Goal: Information Seeking & Learning: Learn about a topic

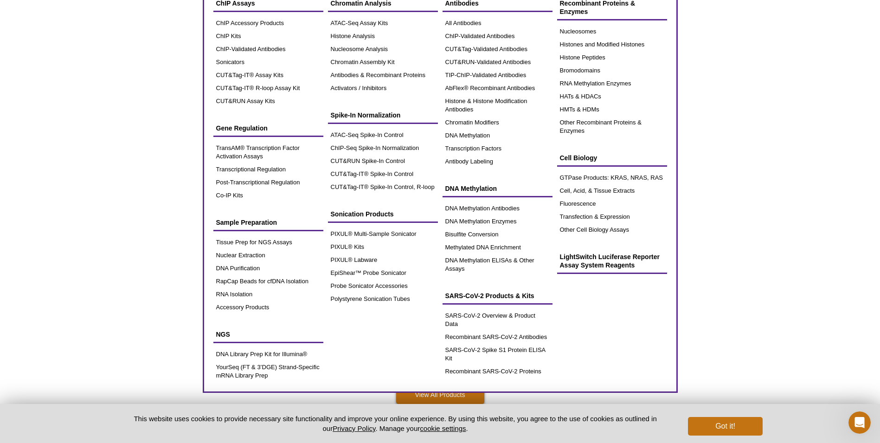
scroll to position [46, 0]
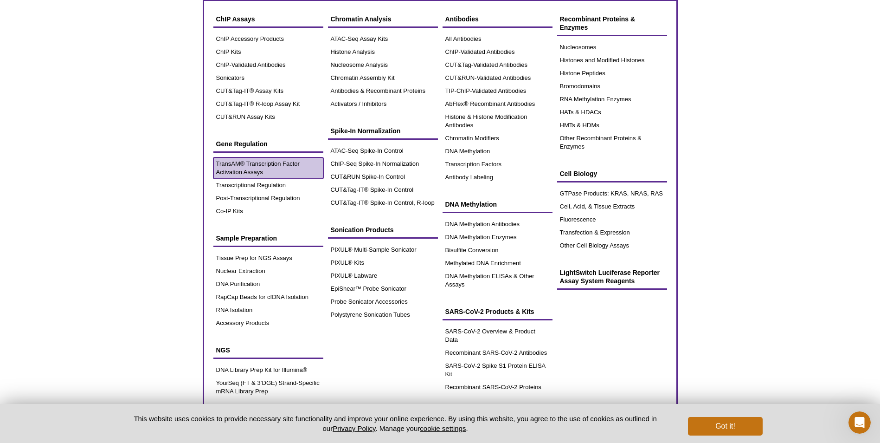
click at [298, 166] on link "TransAM® Transcription Factor Activation Assays" at bounding box center [268, 167] width 110 height 21
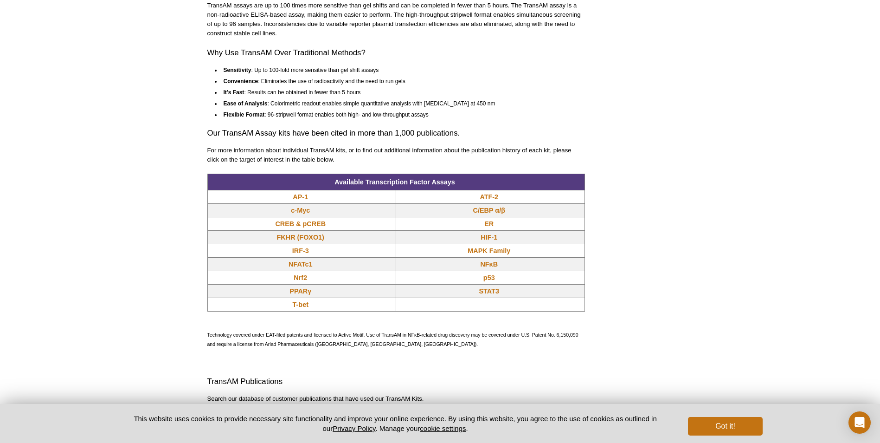
scroll to position [696, 0]
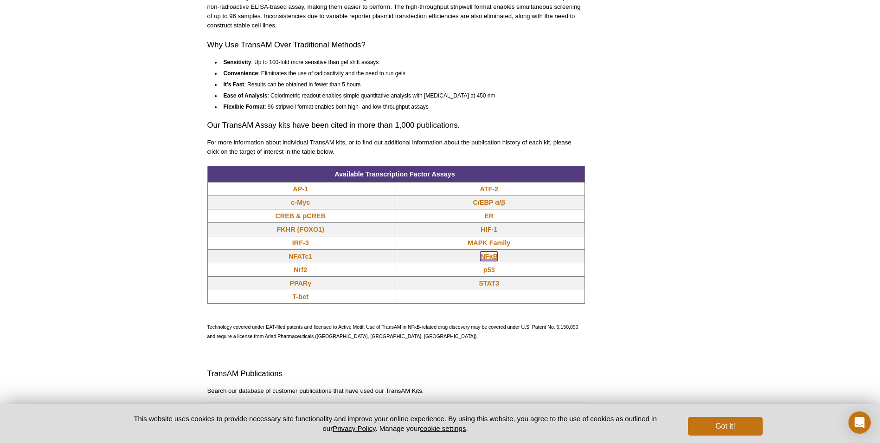
click at [490, 252] on link "NFκB" at bounding box center [489, 255] width 18 height 9
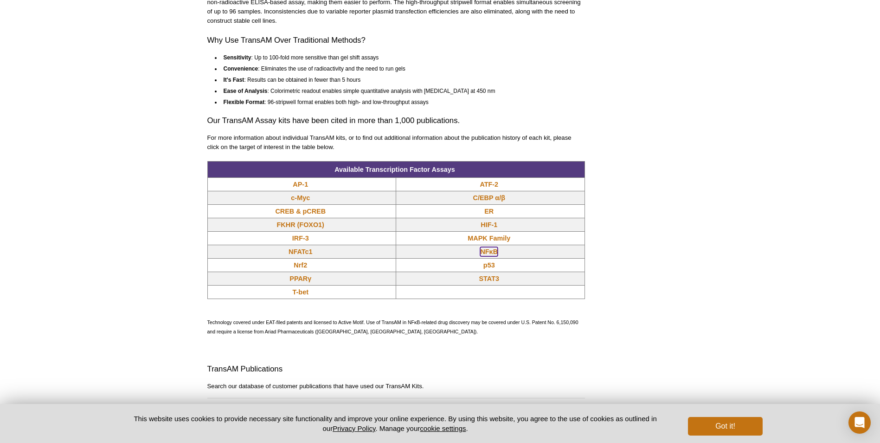
scroll to position [682, 0]
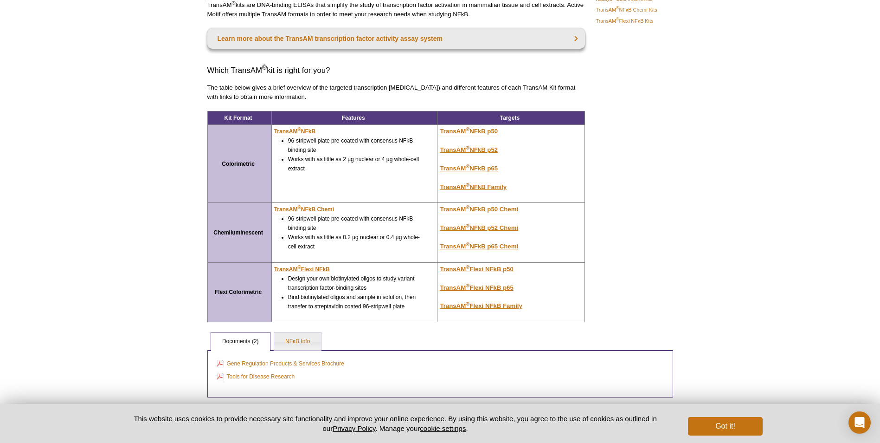
scroll to position [93, 0]
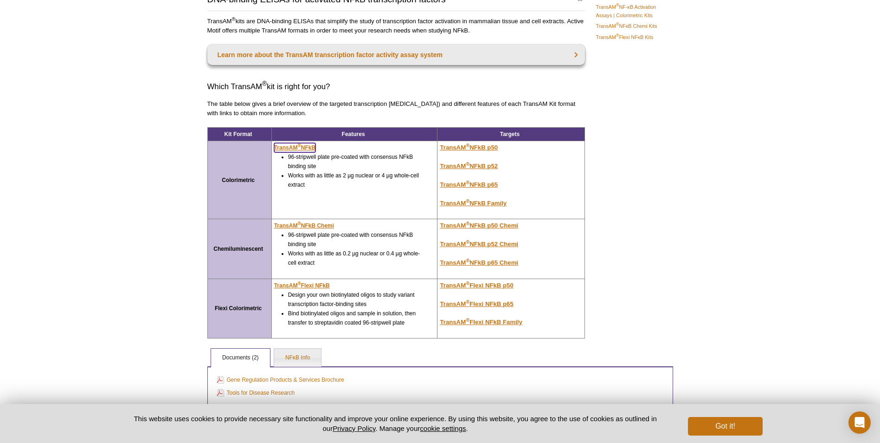
click at [289, 148] on u "TransAM ® NFkB" at bounding box center [294, 147] width 41 height 6
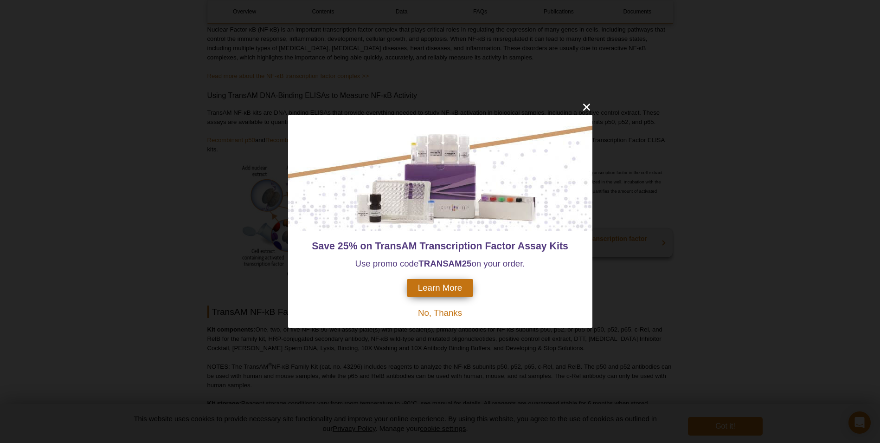
scroll to position [325, 0]
click at [584, 107] on icon "close" at bounding box center [587, 107] width 12 height 12
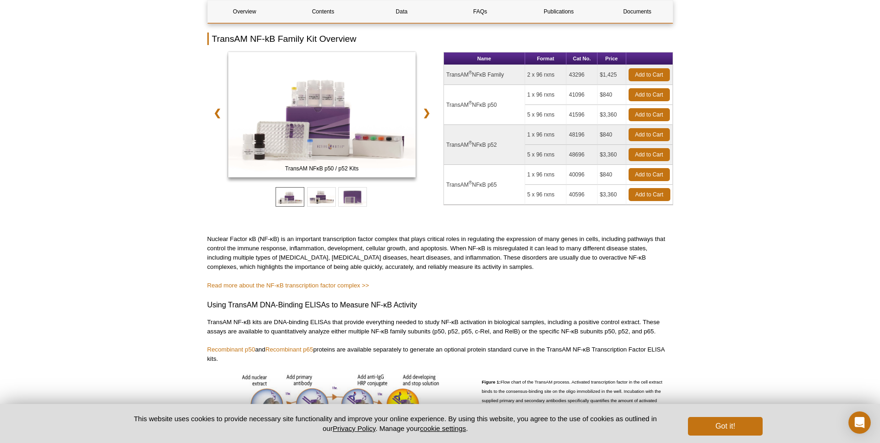
scroll to position [0, 0]
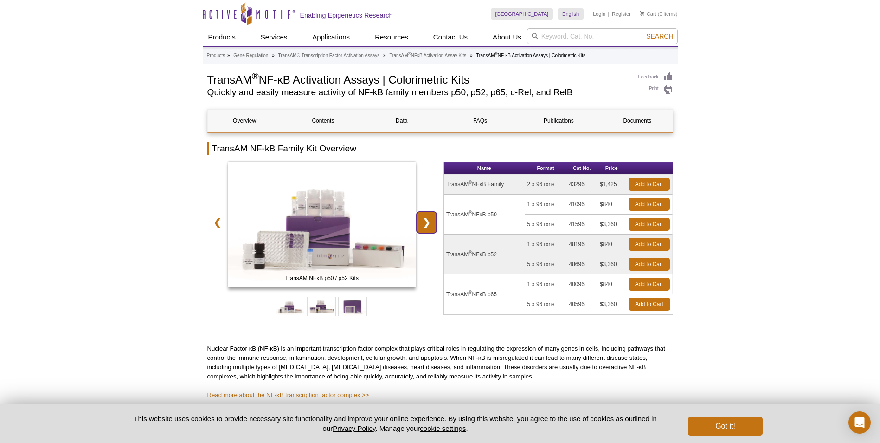
click at [433, 228] on link "❯" at bounding box center [427, 222] width 20 height 21
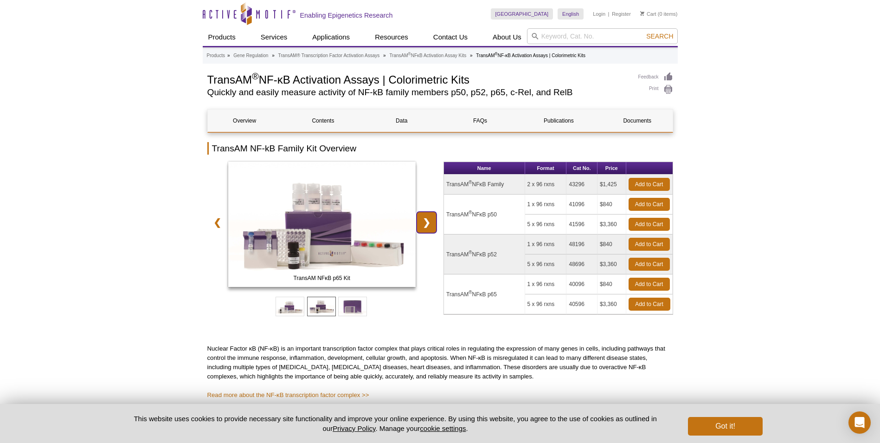
click at [433, 228] on link "❯" at bounding box center [427, 222] width 20 height 21
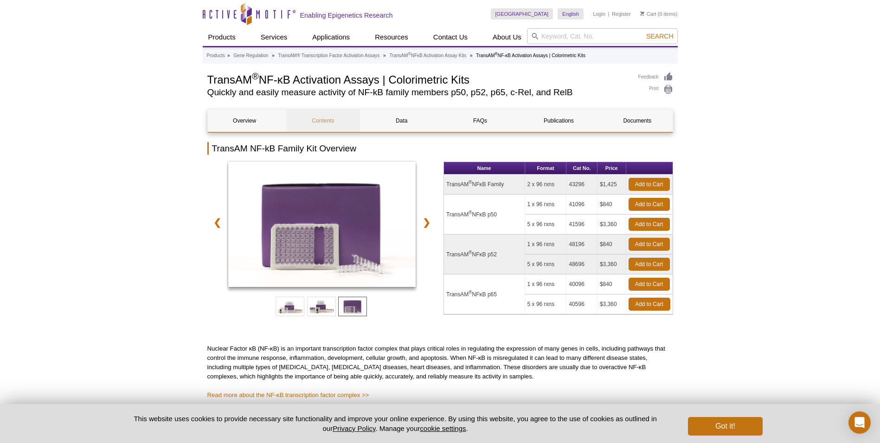
drag, startPoint x: 327, startPoint y: 100, endPoint x: 329, endPoint y: 121, distance: 21.0
click at [327, 103] on div "Feedback Print TransAM ® NF-κB Activation Assays | Colorimetric Kits Quickly an…" at bounding box center [440, 88] width 466 height 32
click at [329, 121] on link "Contents" at bounding box center [323, 120] width 74 height 22
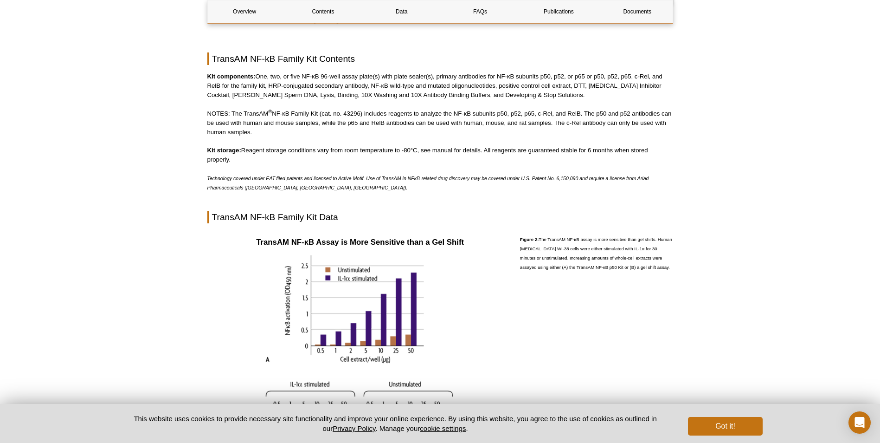
scroll to position [548, 0]
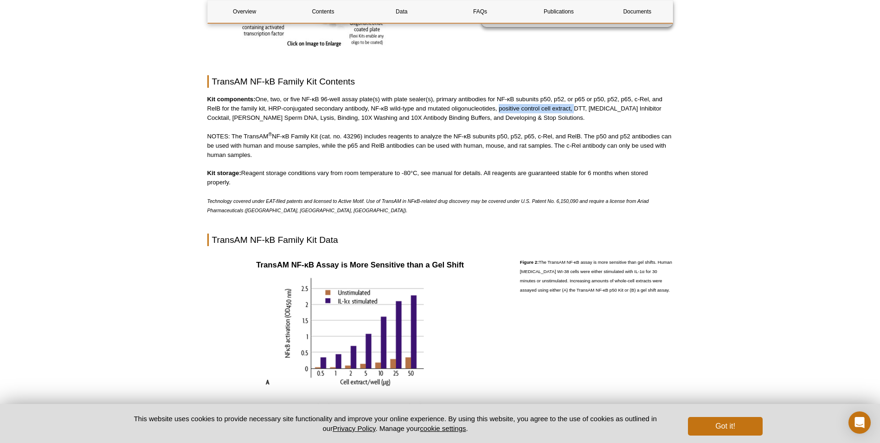
drag, startPoint x: 497, startPoint y: 109, endPoint x: 572, endPoint y: 110, distance: 75.2
click at [572, 110] on p "Kit components: One, two, or five NF-κB 96-well assay plate(s) with plate seale…" at bounding box center [440, 109] width 466 height 28
drag, startPoint x: 572, startPoint y: 110, endPoint x: 568, endPoint y: 120, distance: 11.0
click at [568, 120] on p "Kit components: One, two, or five NF-κB 96-well assay plate(s) with plate seale…" at bounding box center [440, 109] width 466 height 28
drag, startPoint x: 499, startPoint y: 110, endPoint x: 571, endPoint y: 110, distance: 71.9
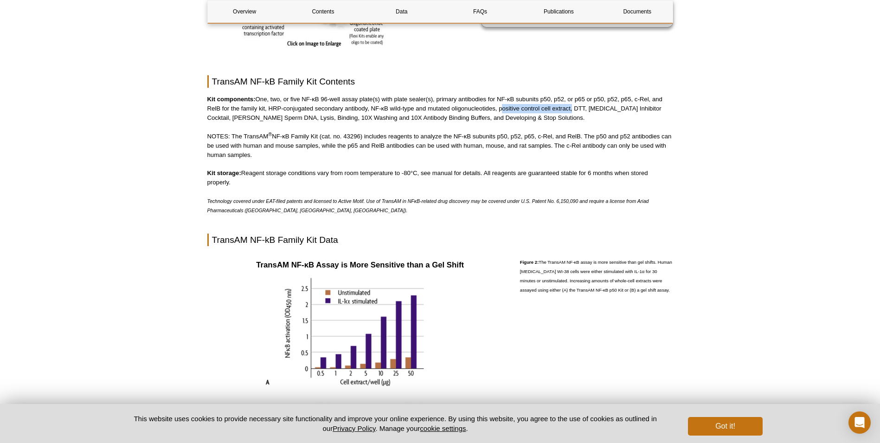
click at [571, 110] on p "Kit components: One, two, or five NF-κB 96-well assay plate(s) with plate seale…" at bounding box center [440, 109] width 466 height 28
drag, startPoint x: 571, startPoint y: 110, endPoint x: 569, endPoint y: 120, distance: 9.9
click at [569, 120] on p "Kit components: One, two, or five NF-κB 96-well assay plate(s) with plate seale…" at bounding box center [440, 109] width 466 height 28
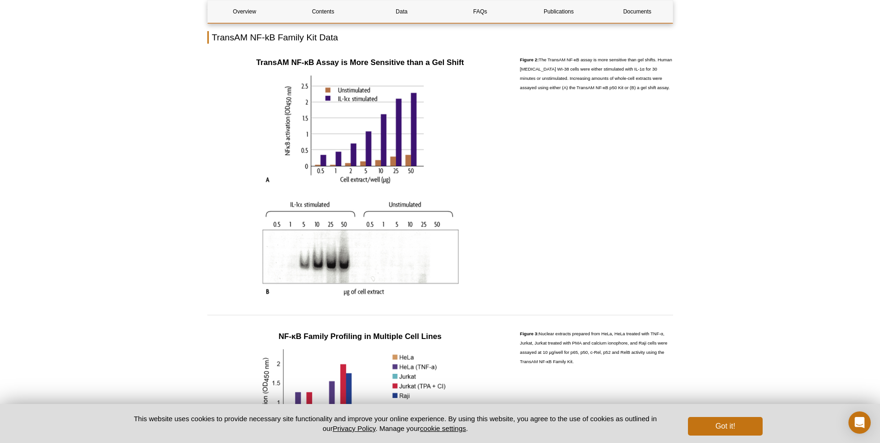
scroll to position [734, 0]
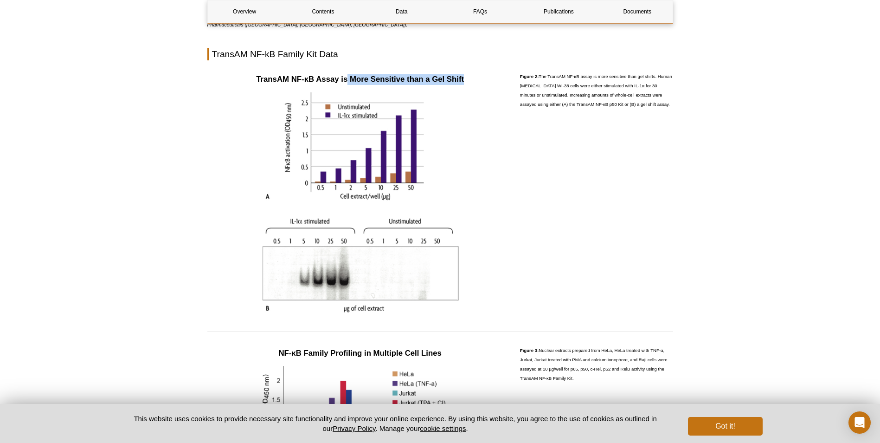
drag, startPoint x: 359, startPoint y: 77, endPoint x: 478, endPoint y: 79, distance: 118.8
click at [478, 79] on h3 "TransAM NF-κB Assay is More Sensitive than a Gel Shift" at bounding box center [360, 77] width 306 height 16
drag, startPoint x: 478, startPoint y: 79, endPoint x: 480, endPoint y: 86, distance: 7.2
click at [480, 86] on div "TransAM NF-κB Assay is More Sensitive than a Gel Shift" at bounding box center [360, 191] width 306 height 248
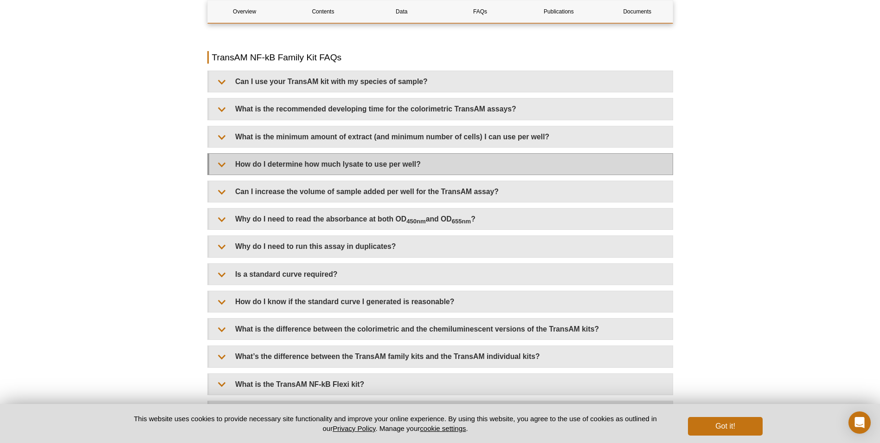
scroll to position [1198, 0]
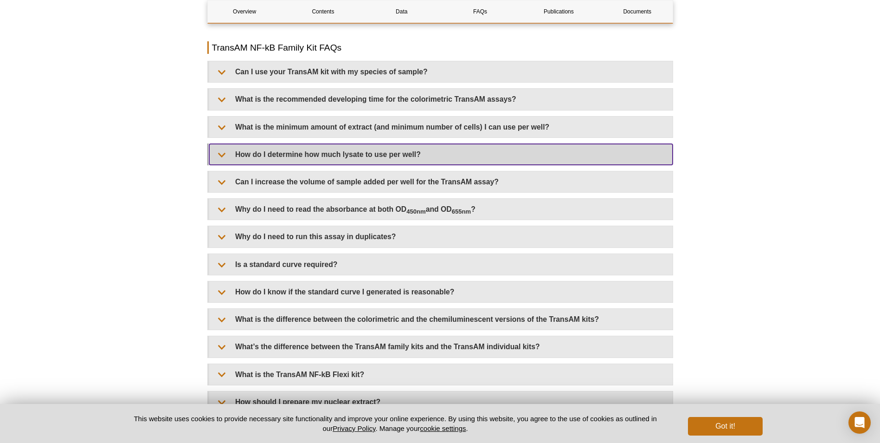
click at [271, 154] on summary "How do I determine how much lysate to use per well?" at bounding box center [440, 154] width 463 height 21
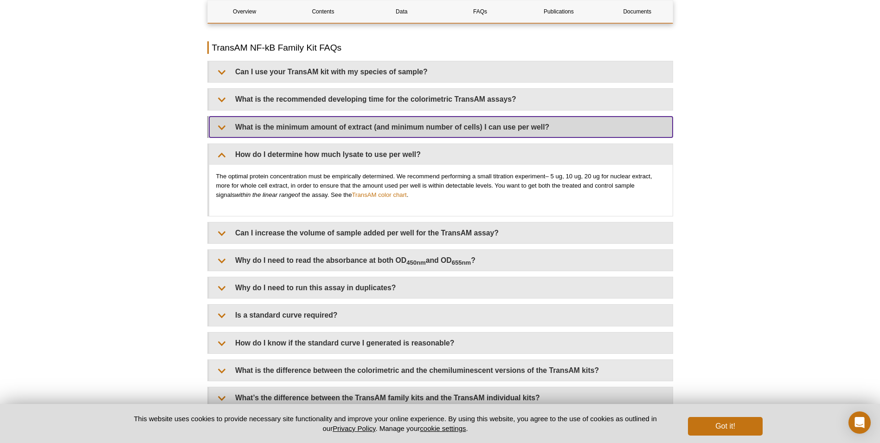
click at [292, 131] on summary "What is the minimum amount of extract (and minimum number of cells) I can use p…" at bounding box center [440, 126] width 463 height 21
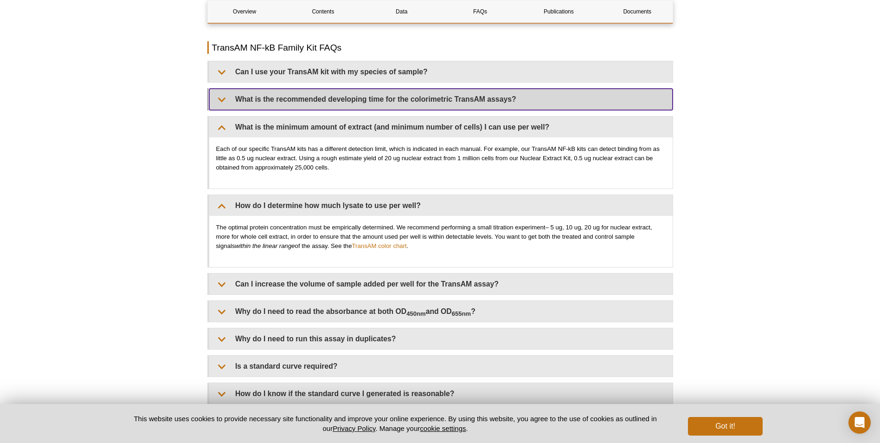
click at [269, 89] on summary "What is the recommended developing time for the colorimetric TransAM assays?" at bounding box center [440, 99] width 463 height 21
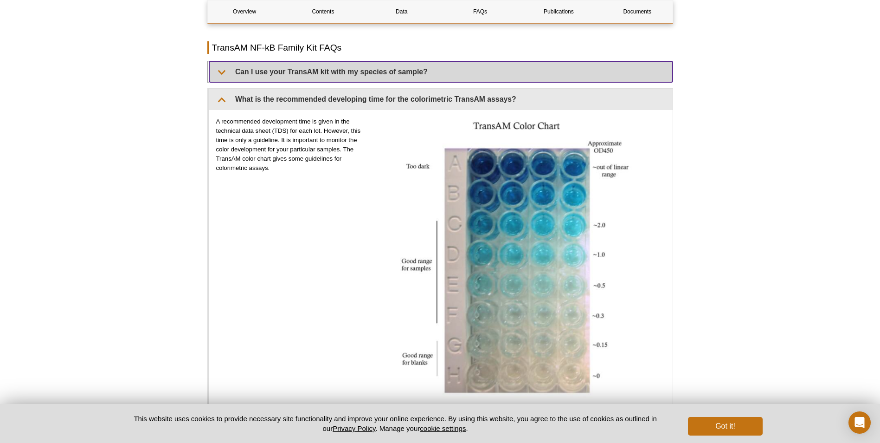
click at [252, 69] on summary "Can I use your TransAM kit with my species of sample?" at bounding box center [440, 71] width 463 height 21
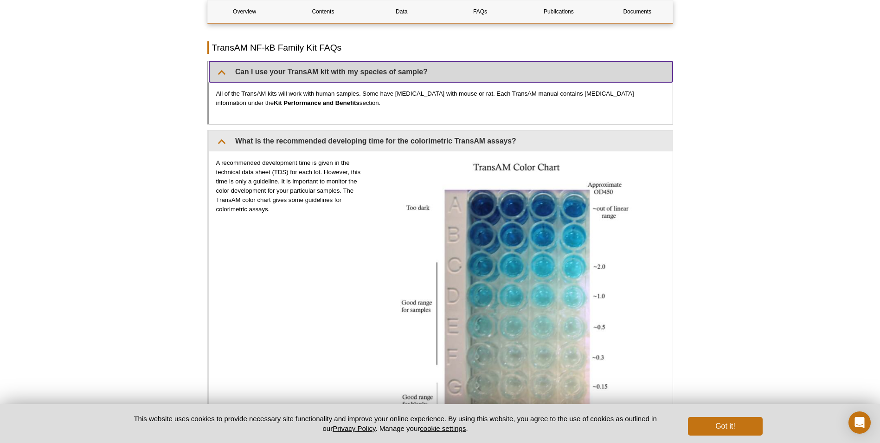
click at [252, 69] on summary "Can I use your TransAM kit with my species of sample?" at bounding box center [440, 71] width 463 height 21
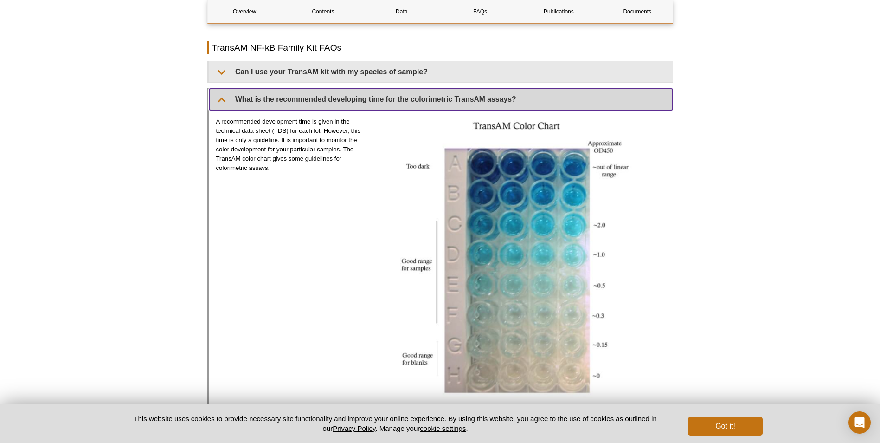
click at [244, 100] on summary "What is the recommended developing time for the colorimetric TransAM assays?" at bounding box center [440, 99] width 463 height 21
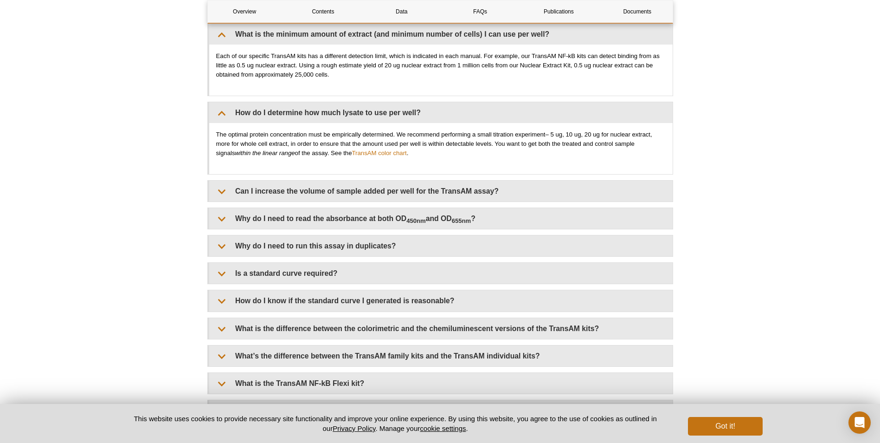
scroll to position [1337, 0]
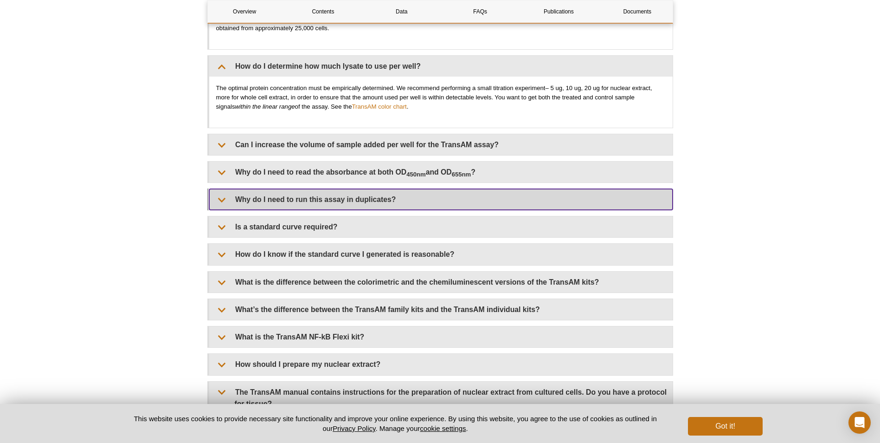
click at [251, 191] on summary "Why do I need to run this assay in duplicates?" at bounding box center [440, 199] width 463 height 21
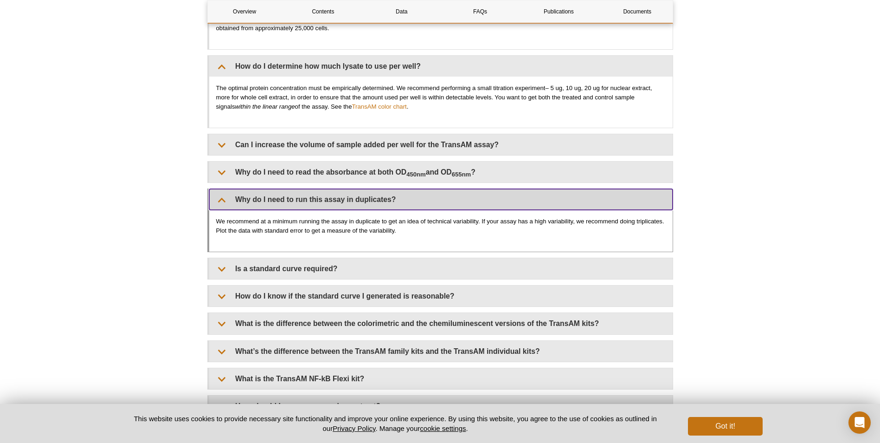
click at [250, 191] on summary "Why do I need to run this assay in duplicates?" at bounding box center [440, 199] width 463 height 21
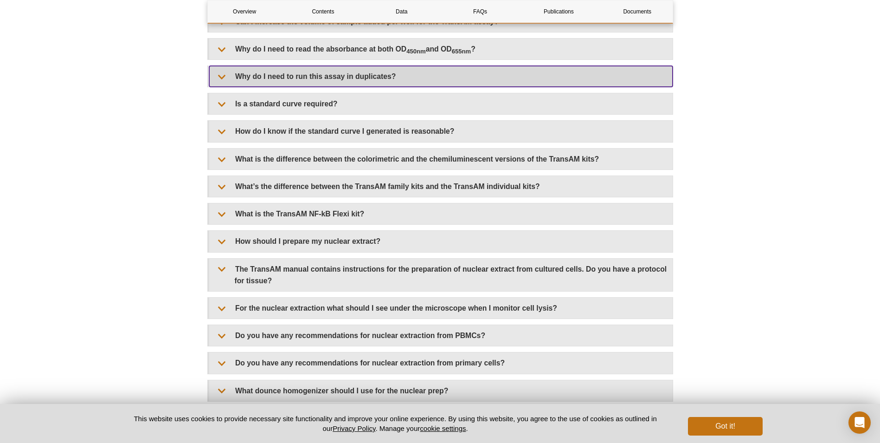
scroll to position [1476, 0]
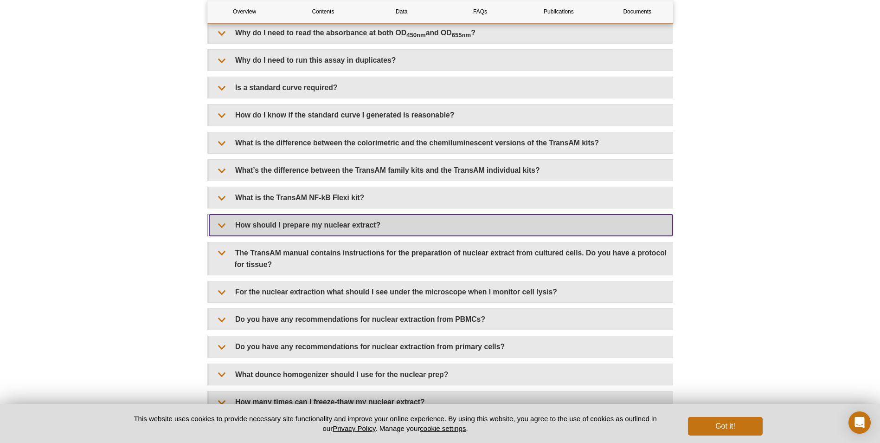
click at [237, 220] on summary "How should I prepare my nuclear extract?" at bounding box center [440, 224] width 463 height 21
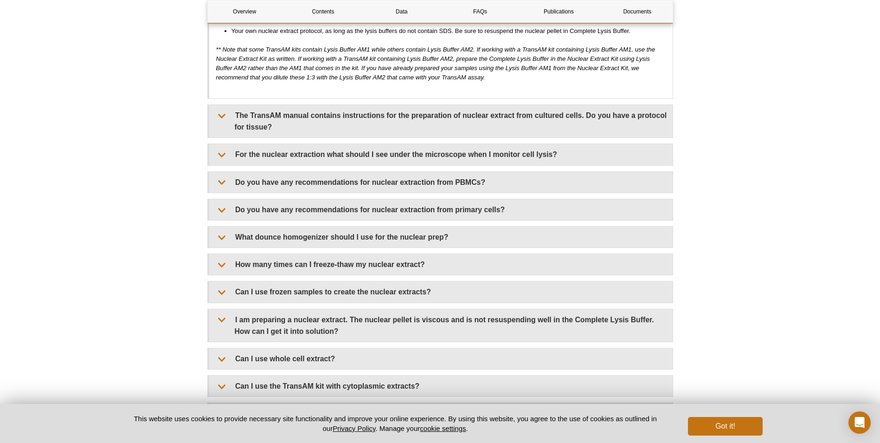
scroll to position [1754, 0]
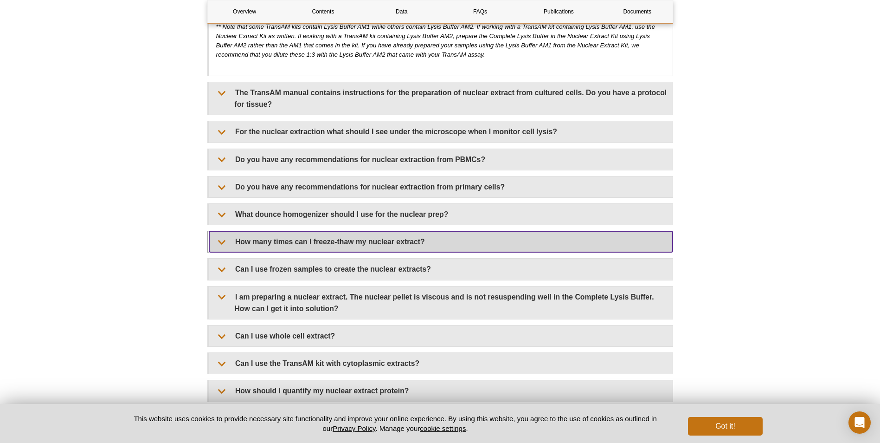
click at [283, 241] on summary "How many times can I freeze-thaw my nuclear extract?" at bounding box center [440, 241] width 463 height 21
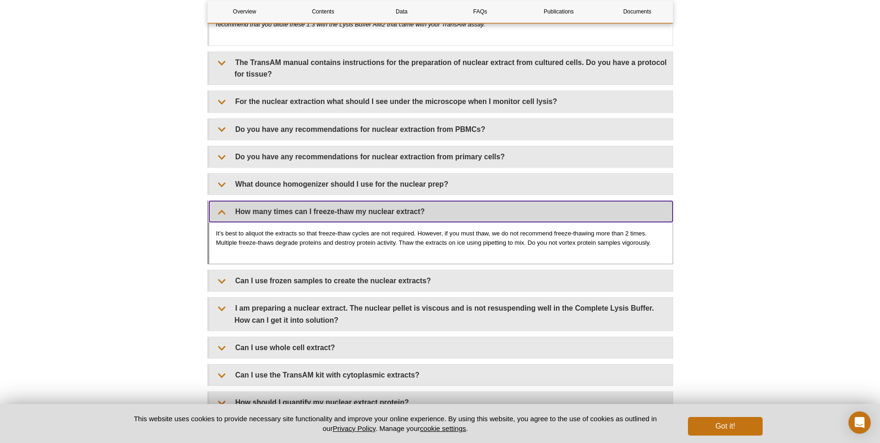
scroll to position [1801, 0]
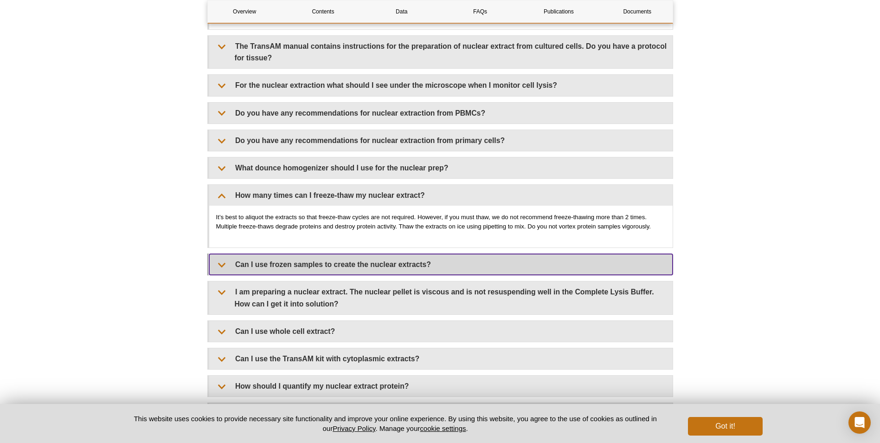
click at [286, 261] on summary "Can I use frozen samples to create the nuclear extracts?" at bounding box center [440, 264] width 463 height 21
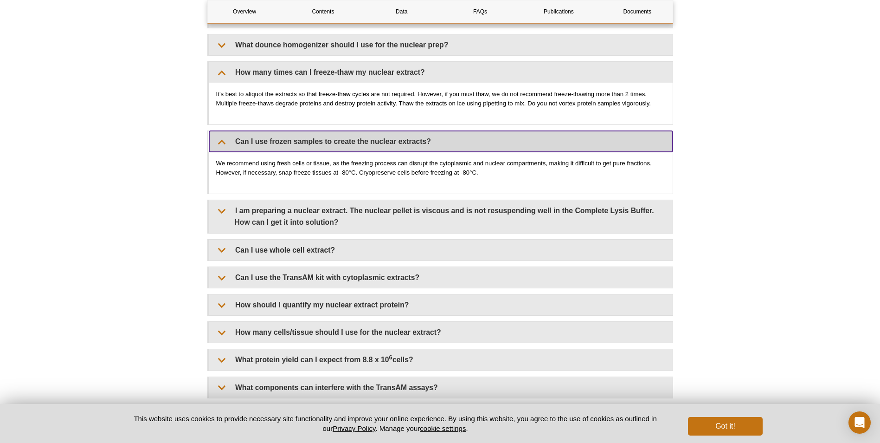
scroll to position [1940, 0]
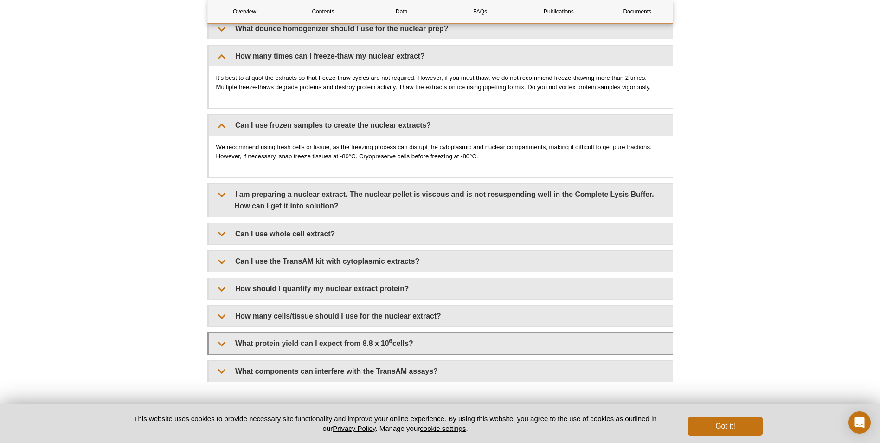
click at [282, 332] on details "What protein yield can I expect from 8.8 x 10 6 cells? This will depend on your…" at bounding box center [440, 343] width 466 height 22
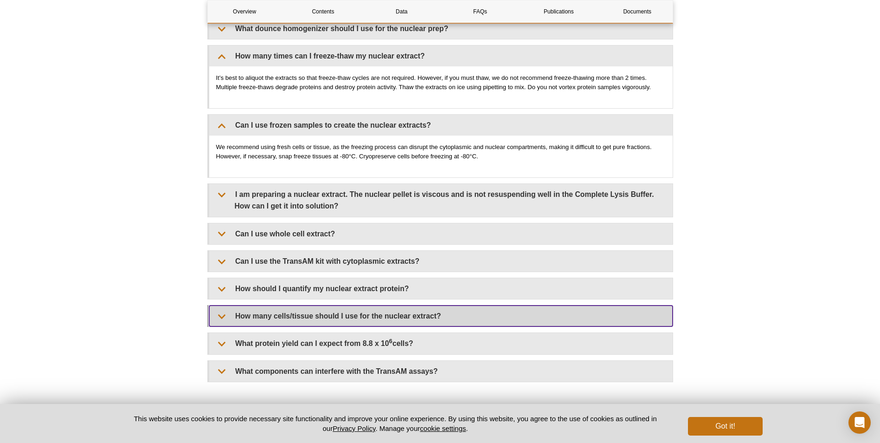
click at [271, 317] on summary "How many cells/tissue should I use for the nuclear extract?" at bounding box center [440, 315] width 463 height 21
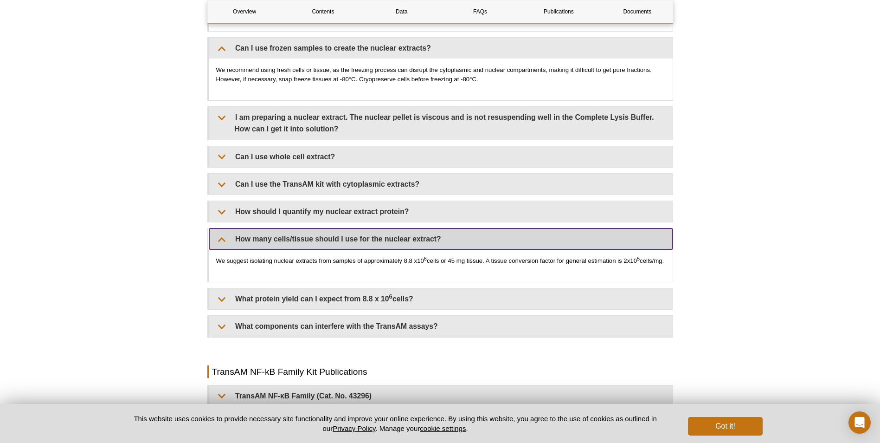
scroll to position [2033, 0]
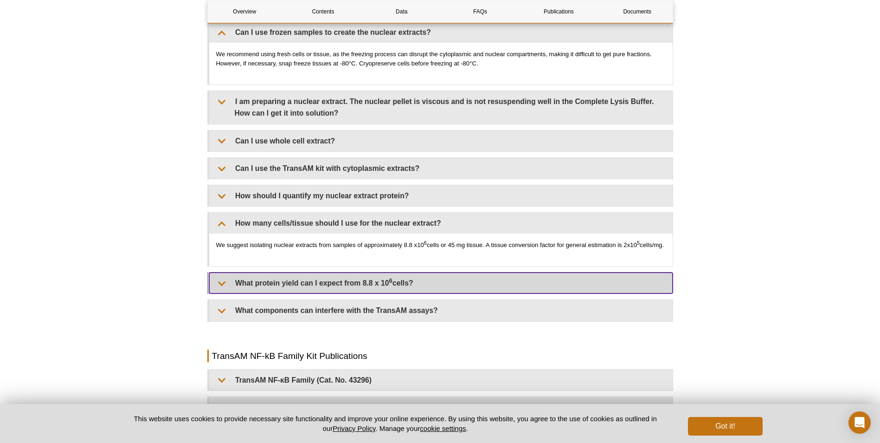
click at [257, 293] on summary "What protein yield can I expect from 8.8 x 10 6 cells?" at bounding box center [440, 282] width 463 height 21
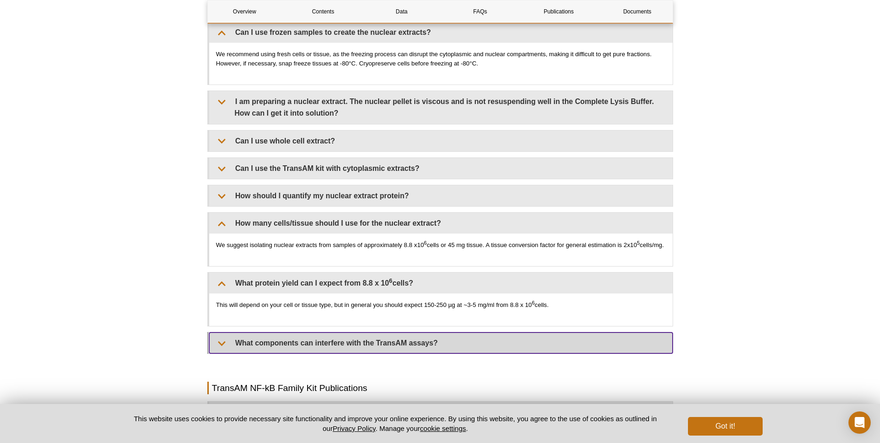
click at [243, 353] on summary "What components can interfere with the TransAM assays?" at bounding box center [440, 342] width 463 height 21
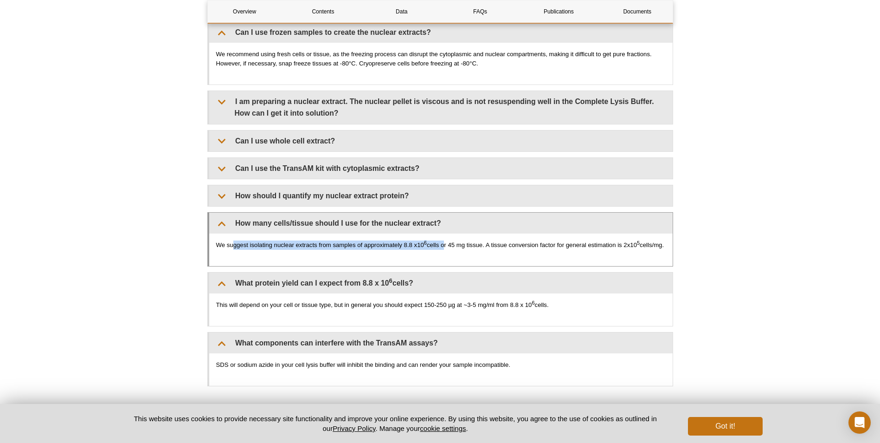
drag, startPoint x: 232, startPoint y: 242, endPoint x: 444, endPoint y: 244, distance: 211.5
click at [444, 244] on p "We suggest isolating nuclear extracts from samples of approximately 8.8 x10 6 c…" at bounding box center [440, 244] width 449 height 9
drag, startPoint x: 402, startPoint y: 246, endPoint x: 443, endPoint y: 245, distance: 41.3
click at [443, 245] on p "We suggest isolating nuclear extracts from samples of approximately 8.8 x10 6 c…" at bounding box center [440, 244] width 449 height 9
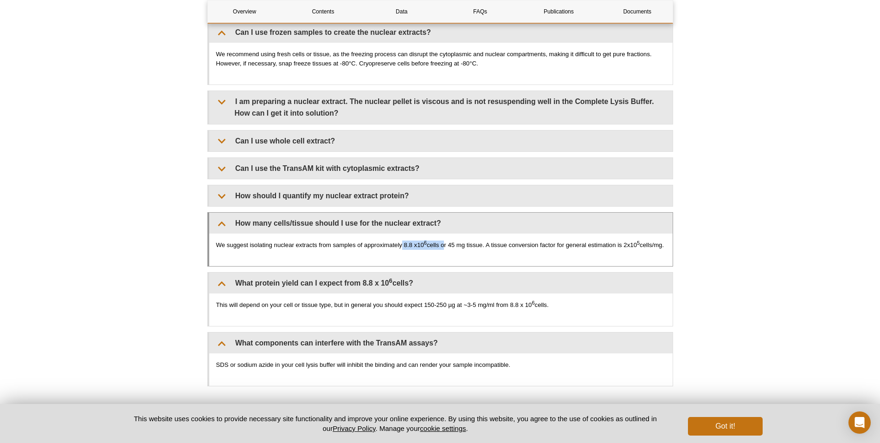
click at [443, 245] on p "We suggest isolating nuclear extracts from samples of approximately 8.8 x10 6 c…" at bounding box center [440, 244] width 449 height 9
drag, startPoint x: 443, startPoint y: 245, endPoint x: 405, endPoint y: 247, distance: 37.6
click at [405, 247] on p "We suggest isolating nuclear extracts from samples of approximately 8.8 x10 6 c…" at bounding box center [440, 244] width 449 height 9
drag, startPoint x: 405, startPoint y: 247, endPoint x: 406, endPoint y: 265, distance: 18.1
click at [406, 265] on div "We suggest isolating nuclear extracts from samples of approximately 8.8 x10 6 c…" at bounding box center [440, 249] width 463 height 32
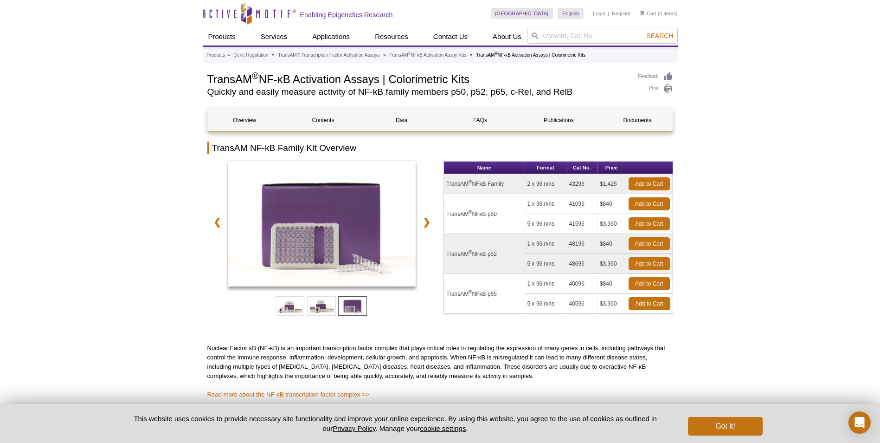
scroll to position [0, 0]
click at [650, 124] on link "Documents" at bounding box center [637, 120] width 74 height 22
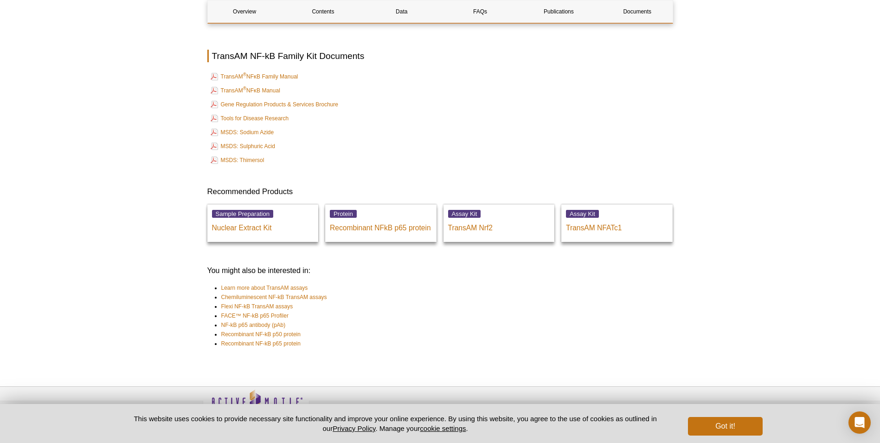
scroll to position [2510, 0]
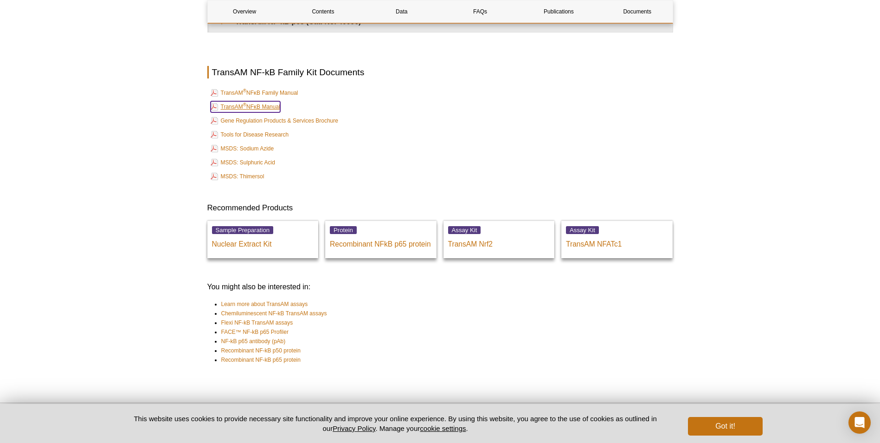
click at [277, 112] on link "TransAM ® NFκB Manual" at bounding box center [246, 106] width 70 height 11
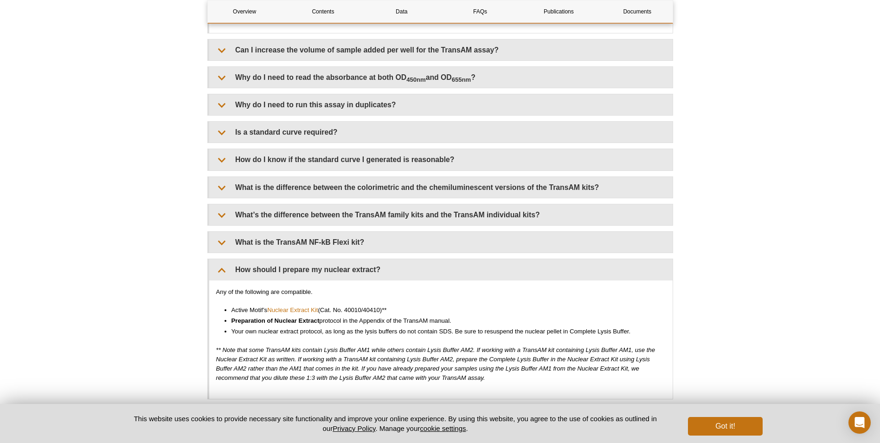
scroll to position [1165, 0]
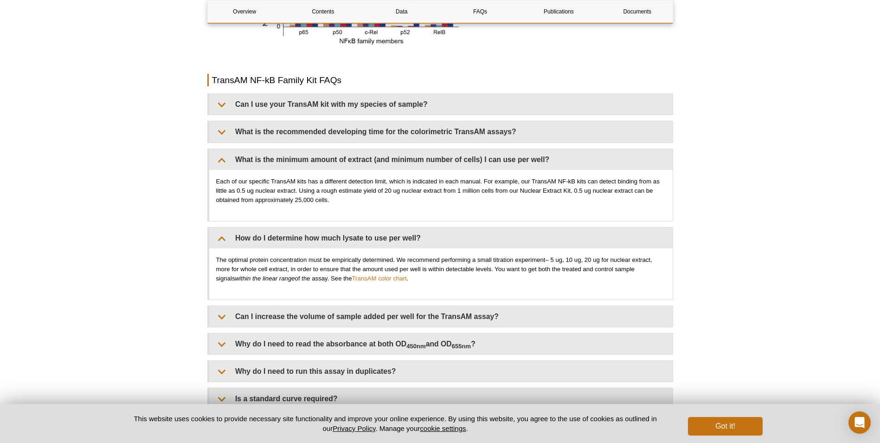
scroll to position [614, 0]
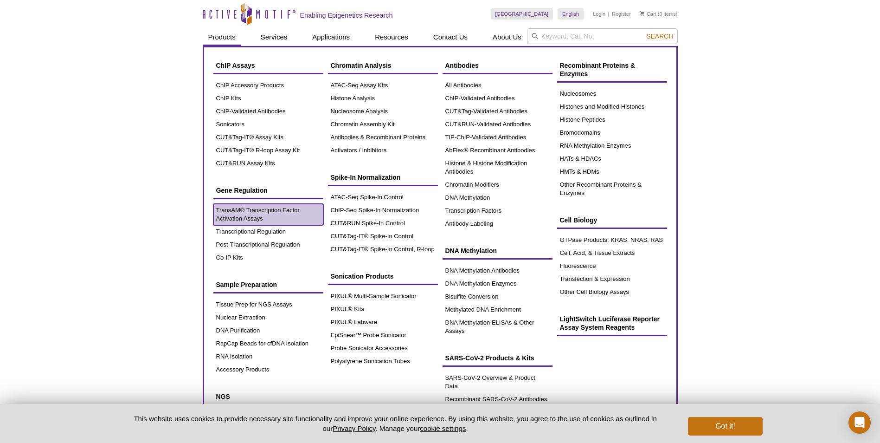
click at [233, 217] on link "TransAM® Transcription Factor Activation Assays" at bounding box center [268, 214] width 110 height 21
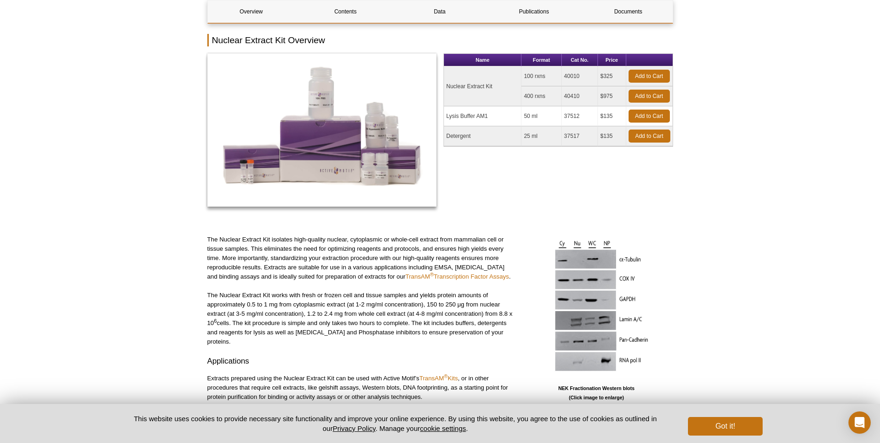
scroll to position [139, 0]
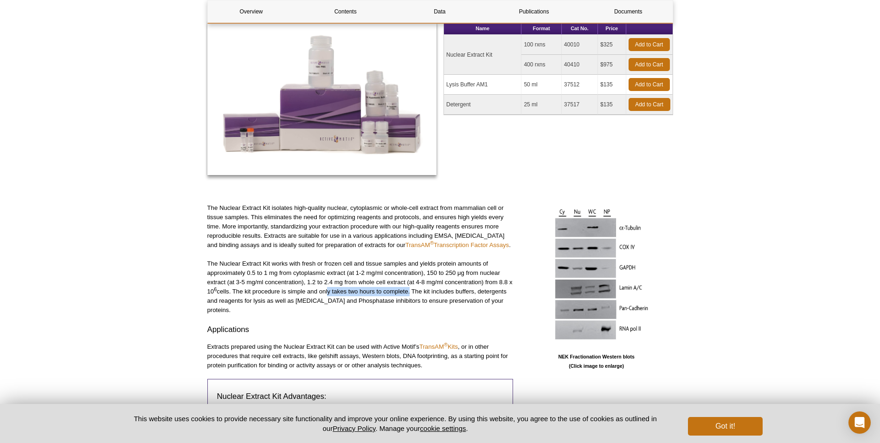
drag, startPoint x: 327, startPoint y: 289, endPoint x: 411, endPoint y: 291, distance: 84.0
click at [411, 291] on p "The Nuclear Extract Kit works with fresh or frozen cell and tissue samples and …" at bounding box center [360, 287] width 306 height 56
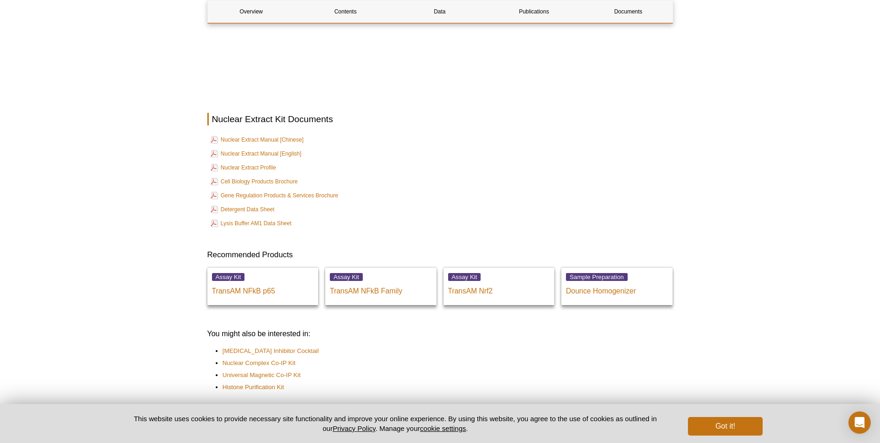
scroll to position [1577, 0]
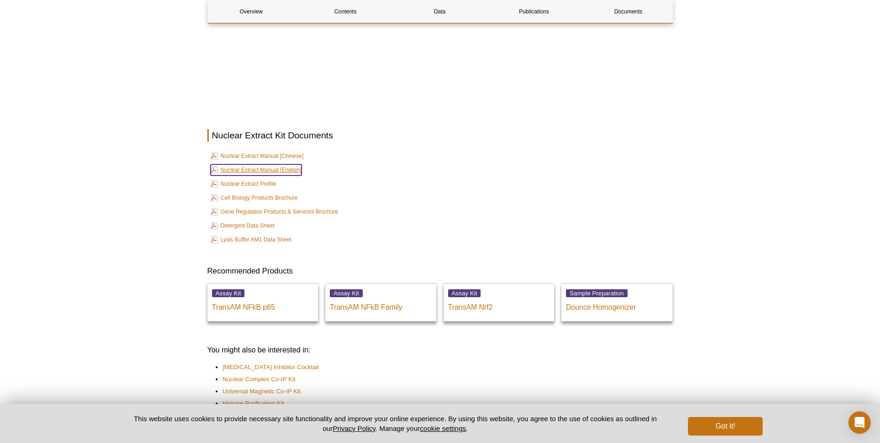
click at [238, 164] on link "Nuclear Extract Manual [English]" at bounding box center [256, 169] width 91 height 11
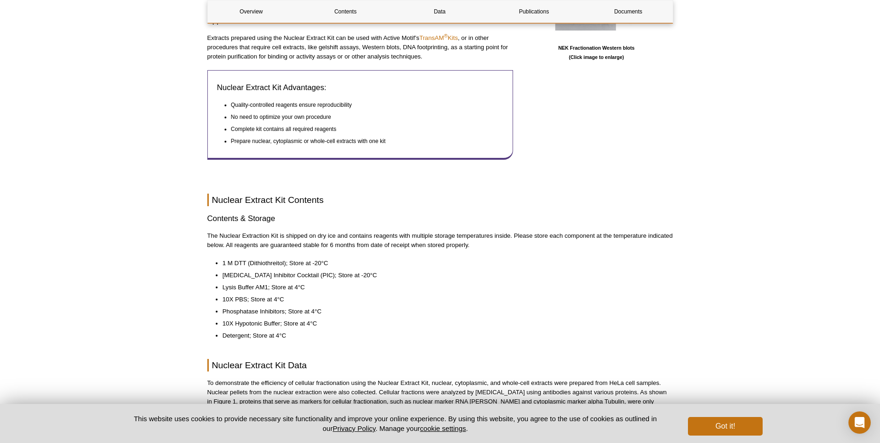
scroll to position [464, 0]
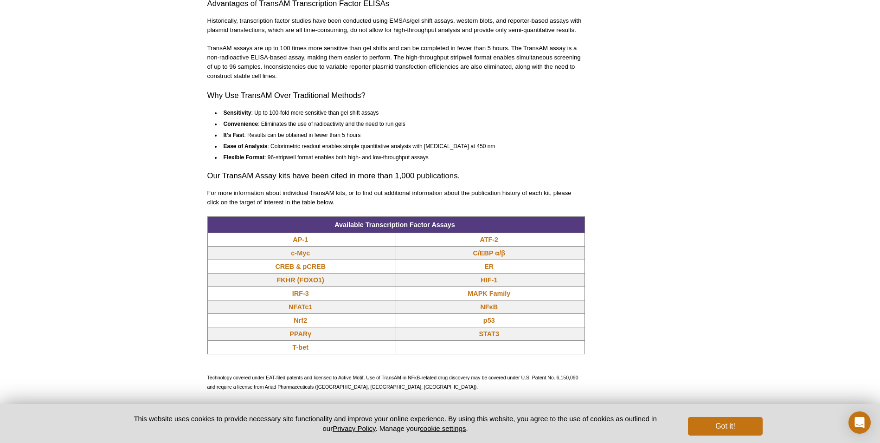
scroll to position [696, 0]
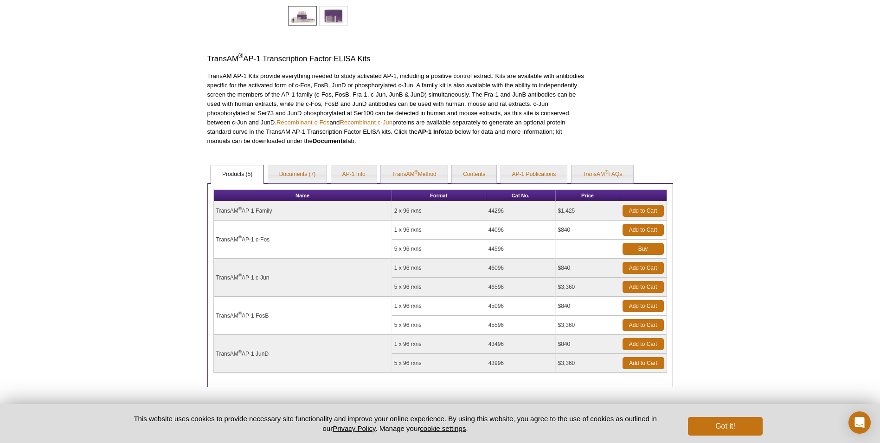
scroll to position [192, 0]
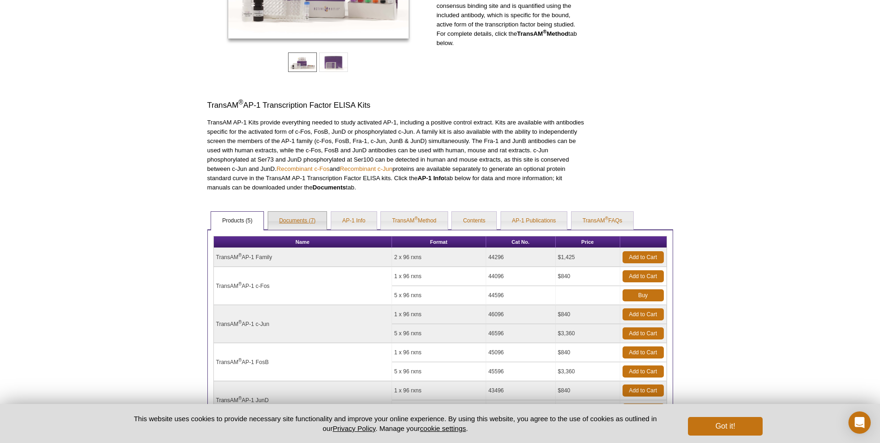
click at [300, 220] on link "Documents (7)" at bounding box center [297, 221] width 59 height 19
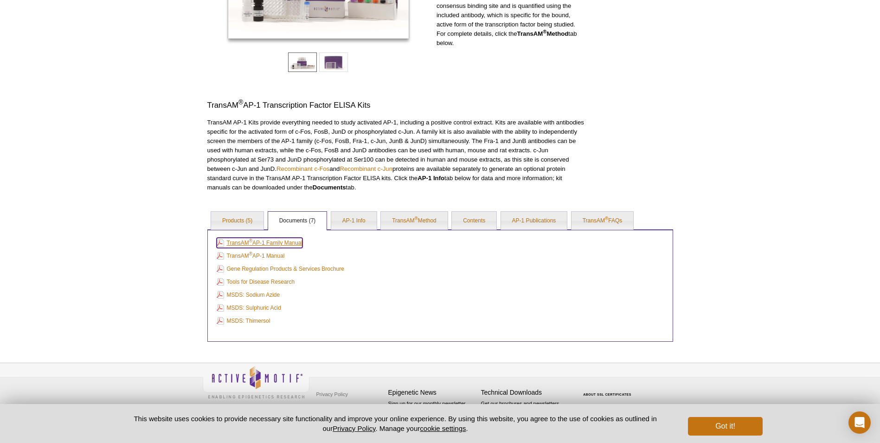
click at [243, 244] on link "TransAM ® AP-1 Family Manual" at bounding box center [260, 242] width 86 height 10
click at [236, 215] on link "Products (5)" at bounding box center [237, 221] width 52 height 19
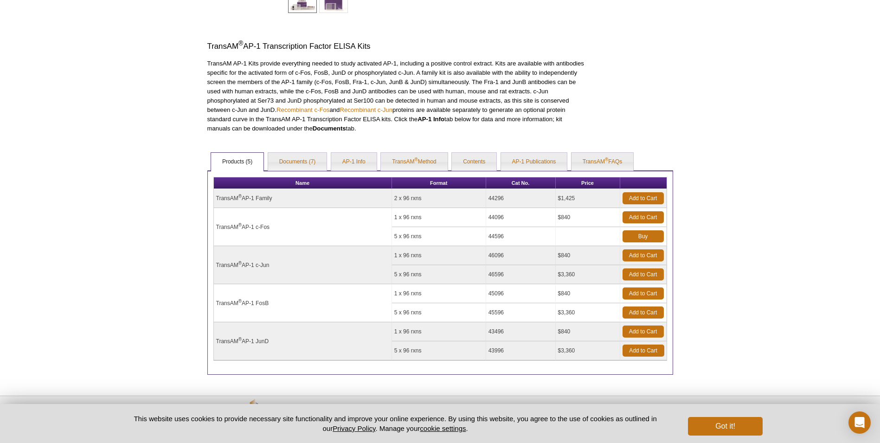
scroll to position [284, 0]
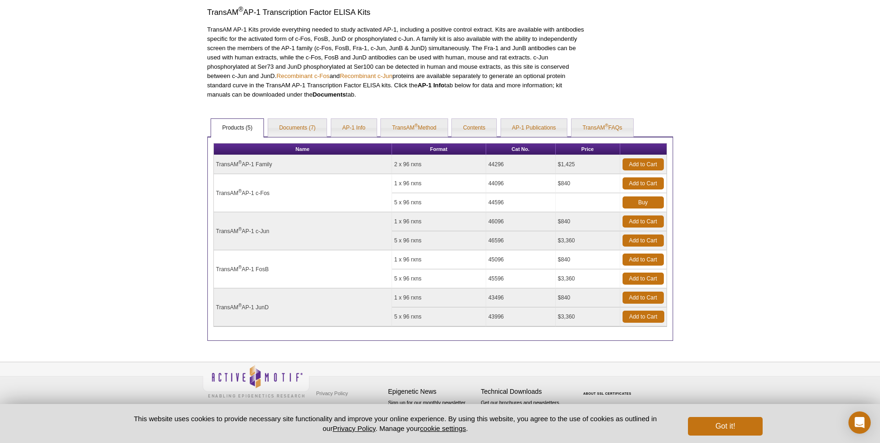
click at [248, 168] on td "TransAM ® AP-1 Family" at bounding box center [303, 164] width 178 height 19
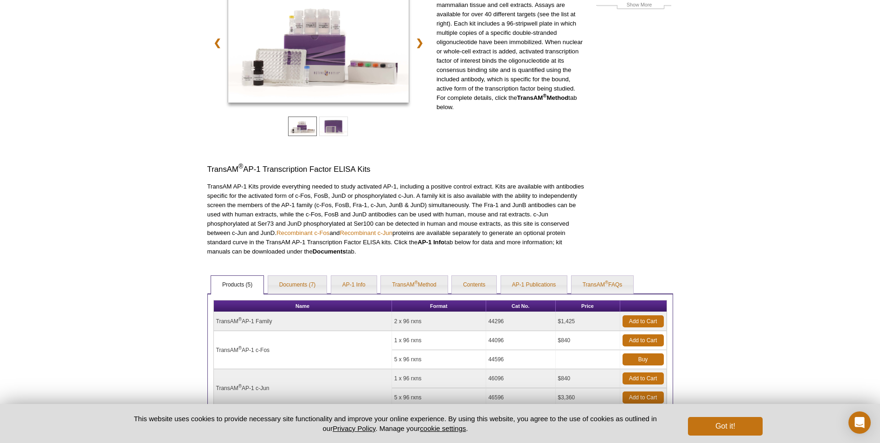
scroll to position [139, 0]
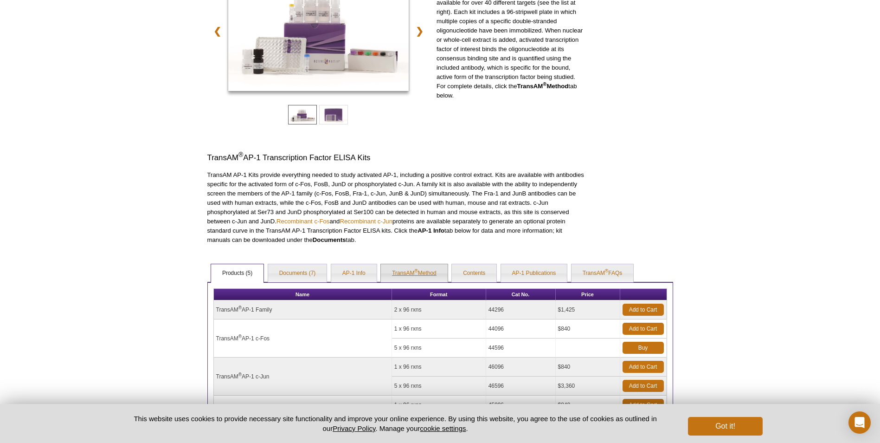
click at [417, 269] on sup "®" at bounding box center [415, 270] width 3 height 5
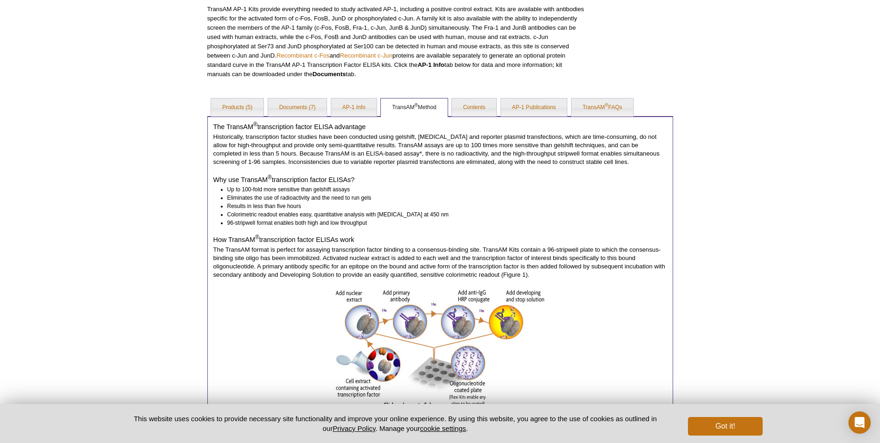
scroll to position [304, 0]
click at [610, 113] on link "TransAM ® FAQs" at bounding box center [602, 108] width 62 height 19
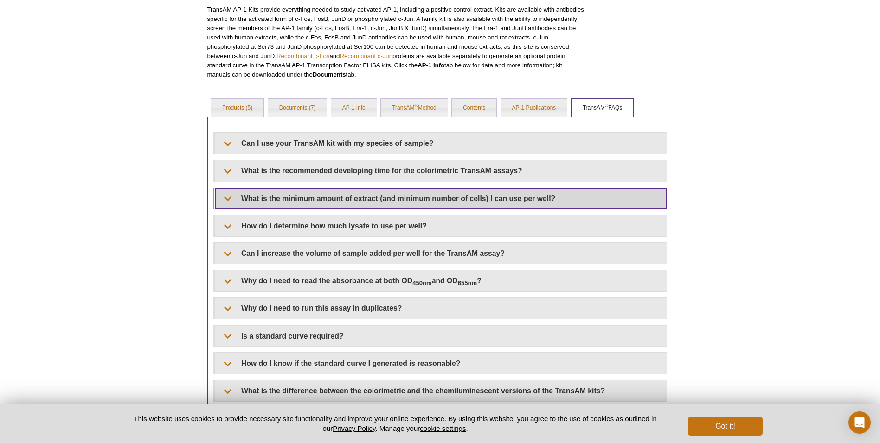
click at [282, 202] on summary "What is the minimum amount of extract (and minimum number of cells) I can use p…" at bounding box center [440, 198] width 451 height 21
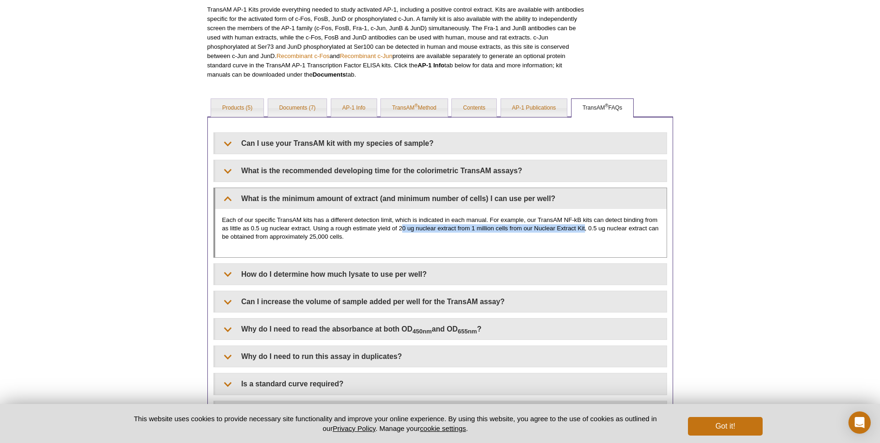
drag, startPoint x: 403, startPoint y: 228, endPoint x: 584, endPoint y: 229, distance: 181.8
click at [584, 229] on p "Each of our specific TransAM kits has a different detection limit, which is ind…" at bounding box center [440, 228] width 437 height 25
drag, startPoint x: 584, startPoint y: 229, endPoint x: 584, endPoint y: 234, distance: 5.1
click at [584, 234] on p "Each of our specific TransAM kits has a different detection limit, which is ind…" at bounding box center [440, 228] width 437 height 25
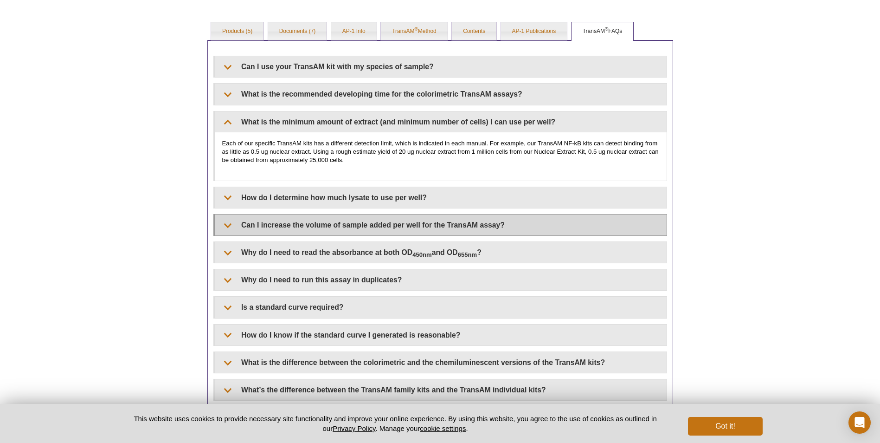
scroll to position [397, 0]
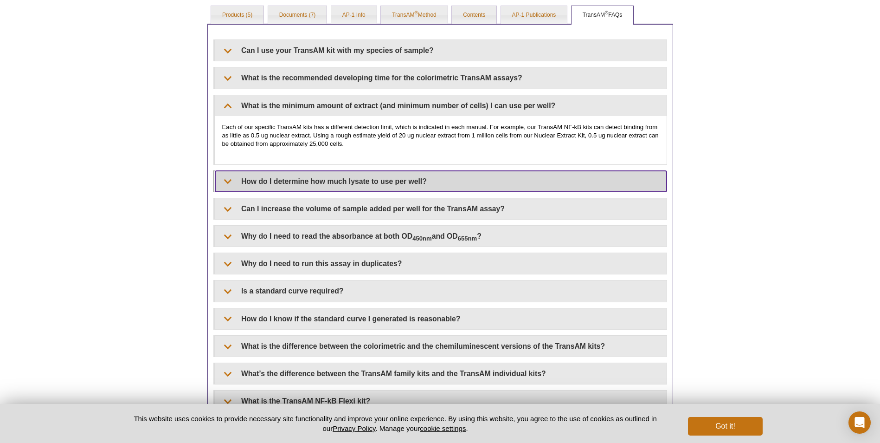
click at [358, 180] on summary "How do I determine how much lysate to use per well?" at bounding box center [440, 181] width 451 height 21
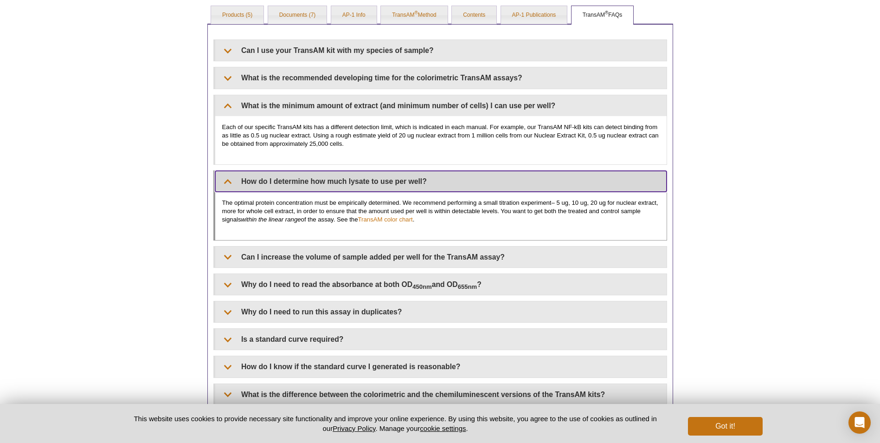
click at [358, 180] on summary "How do I determine how much lysate to use per well?" at bounding box center [440, 181] width 451 height 21
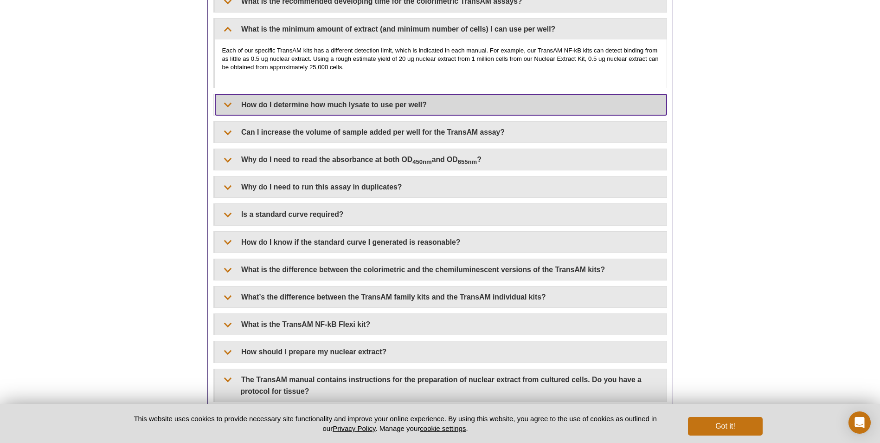
scroll to position [490, 0]
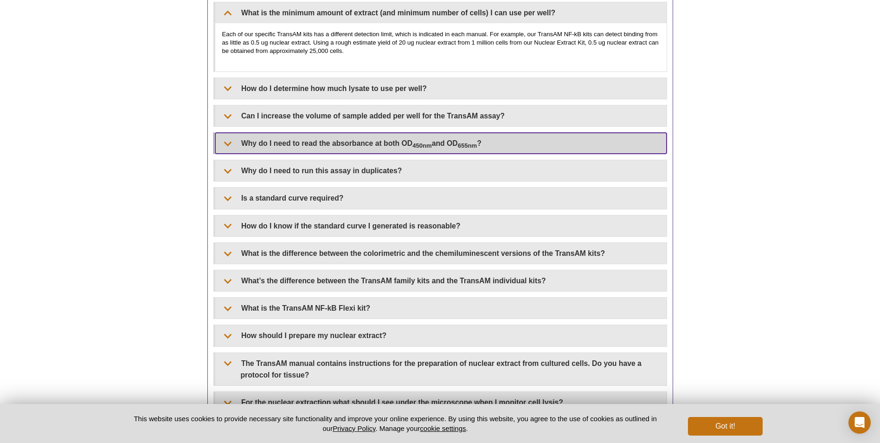
click at [253, 149] on summary "Why do I need to read the absorbance at both OD 450nm and OD 655nm ?" at bounding box center [440, 143] width 451 height 21
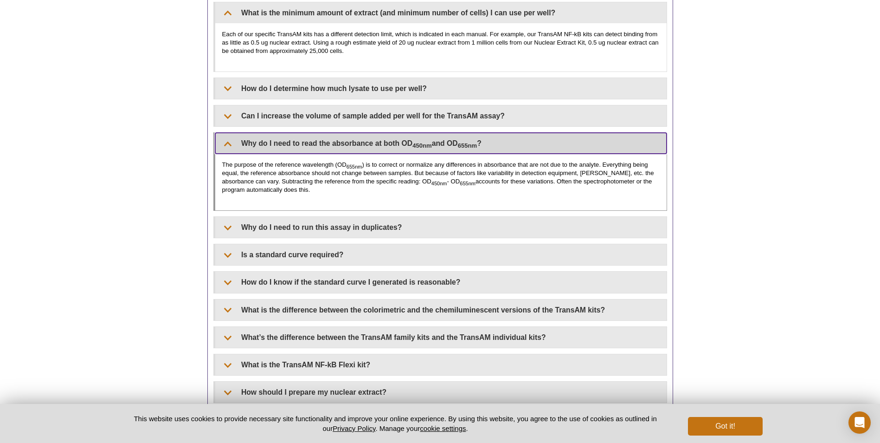
click at [253, 149] on summary "Why do I need to read the absorbance at both OD 450nm and OD 655nm ?" at bounding box center [440, 143] width 451 height 21
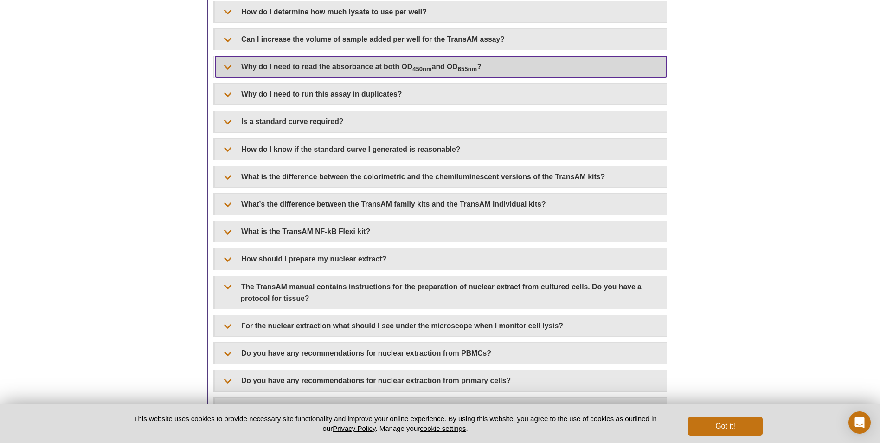
scroll to position [583, 0]
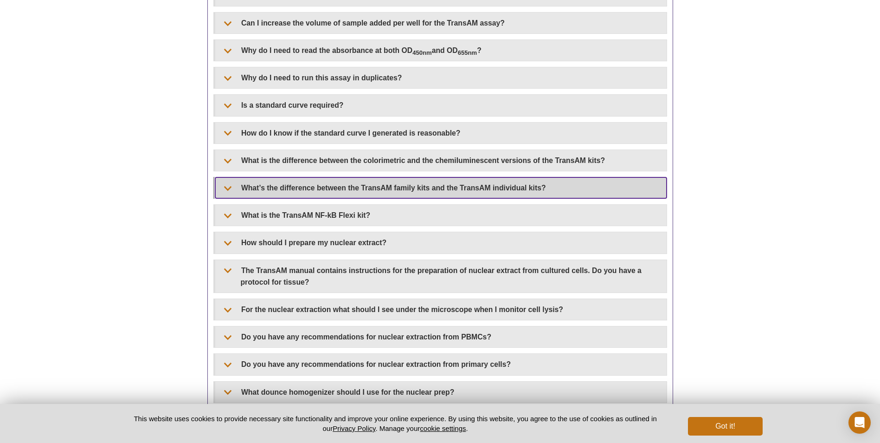
click at [249, 186] on summary "What’s the difference between the TransAM family kits and the TransAM individua…" at bounding box center [440, 187] width 451 height 21
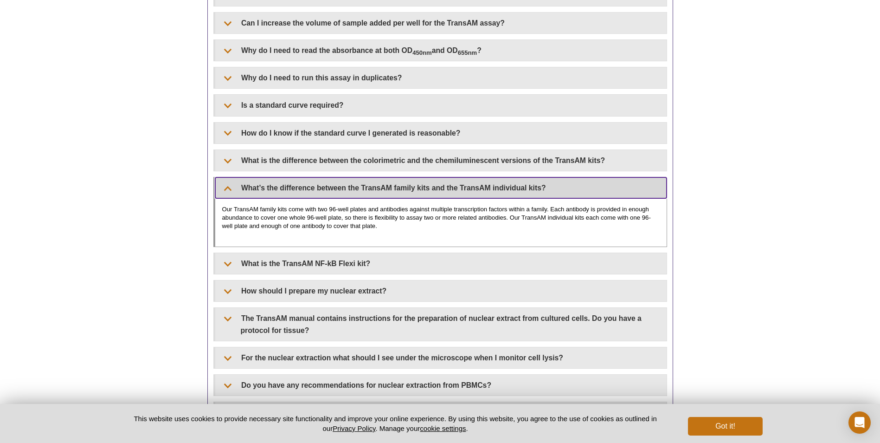
click at [247, 192] on summary "What’s the difference between the TransAM family kits and the TransAM individua…" at bounding box center [440, 187] width 451 height 21
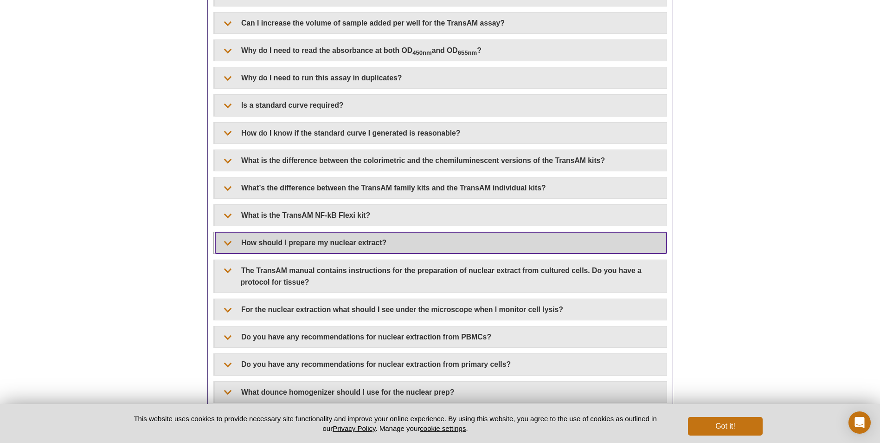
click at [276, 243] on summary "How should I prepare my nuclear extract?" at bounding box center [440, 242] width 451 height 21
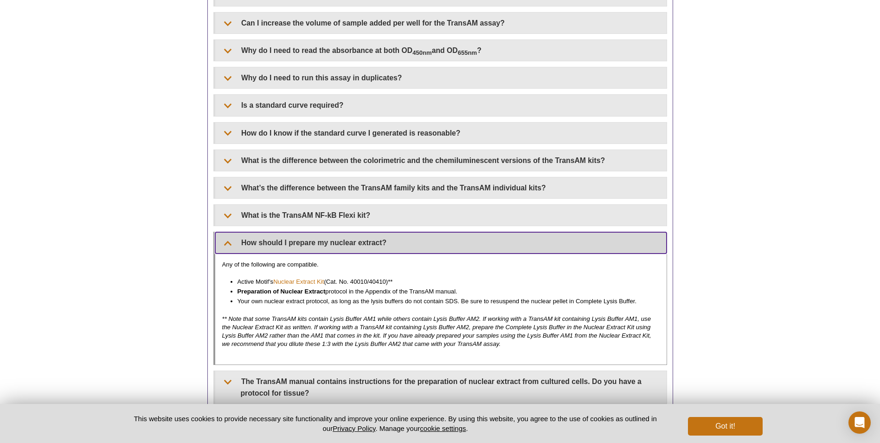
click at [276, 243] on summary "How should I prepare my nuclear extract?" at bounding box center [440, 242] width 451 height 21
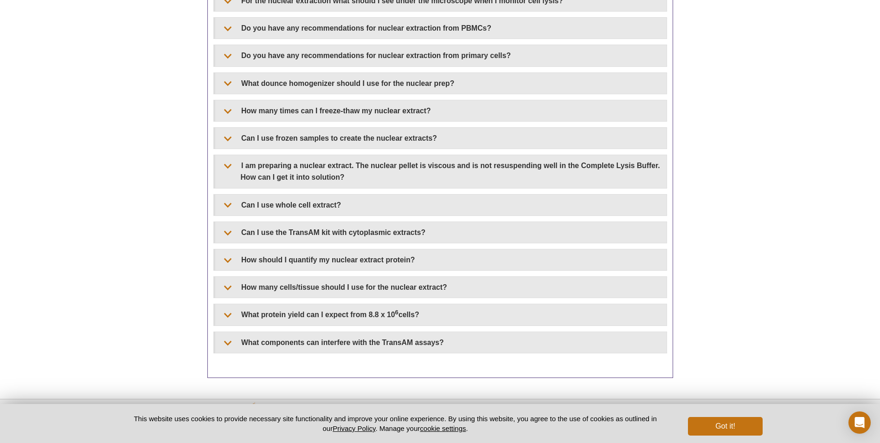
scroll to position [907, 0]
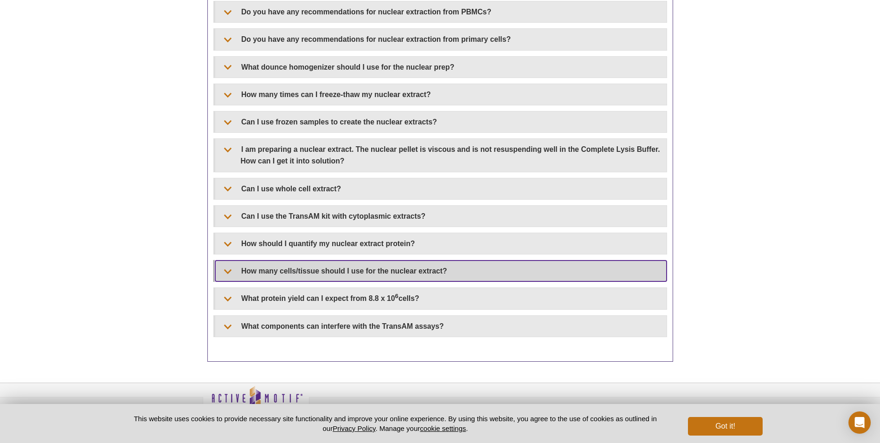
click at [276, 267] on summary "How many cells/tissue should I use for the nuclear extract?" at bounding box center [440, 270] width 451 height 21
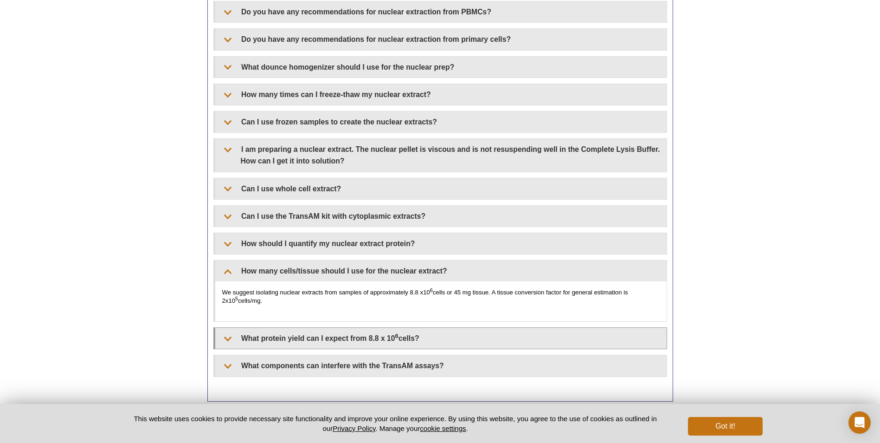
click at [282, 349] on details "What protein yield can I expect from 8.8 x 10 6 cells? This will depend on your…" at bounding box center [440, 338] width 454 height 22
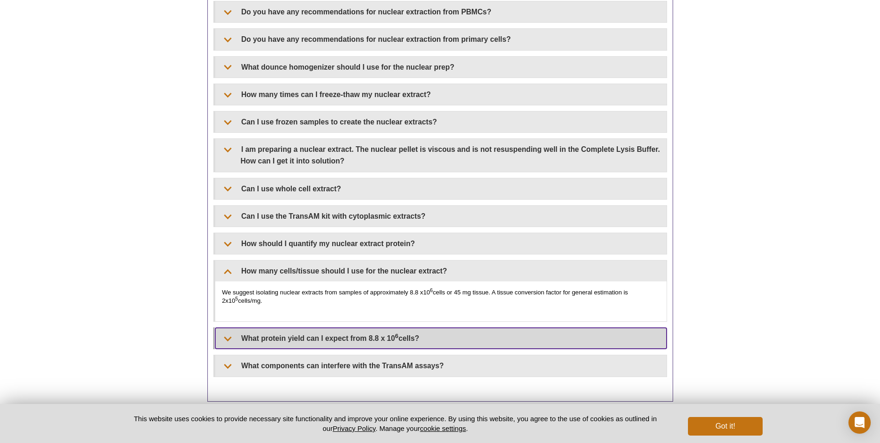
click at [281, 339] on summary "What protein yield can I expect from 8.8 x 10 6 cells?" at bounding box center [440, 337] width 451 height 21
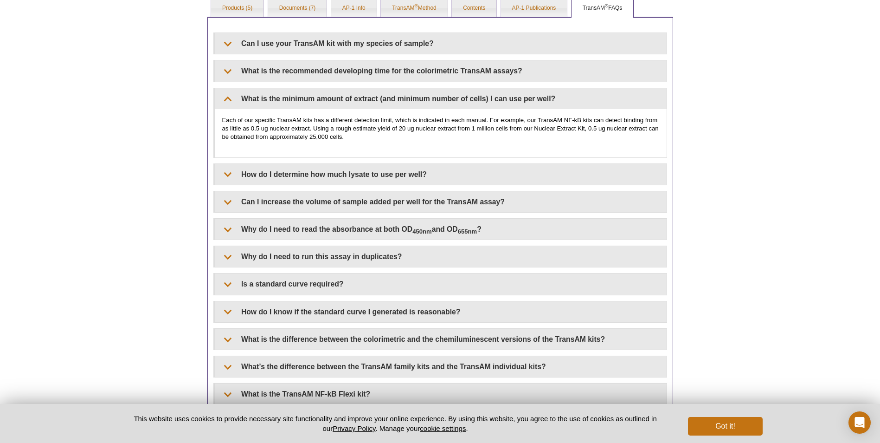
scroll to position [351, 0]
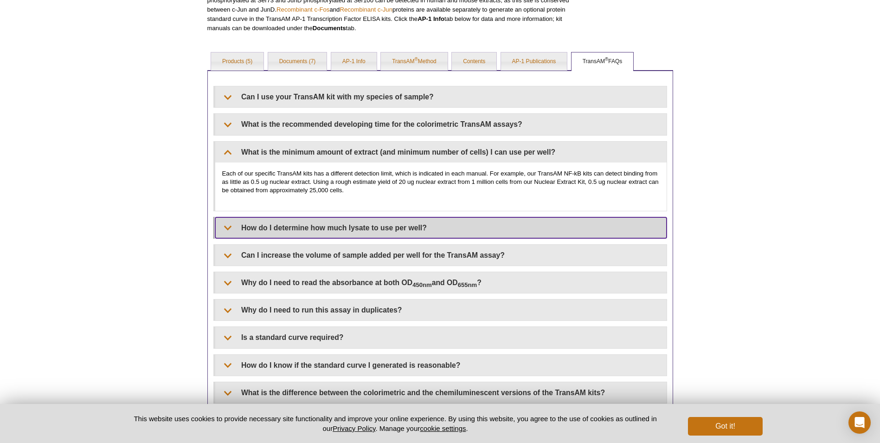
click at [338, 219] on summary "How do I determine how much lysate to use per well?" at bounding box center [440, 227] width 451 height 21
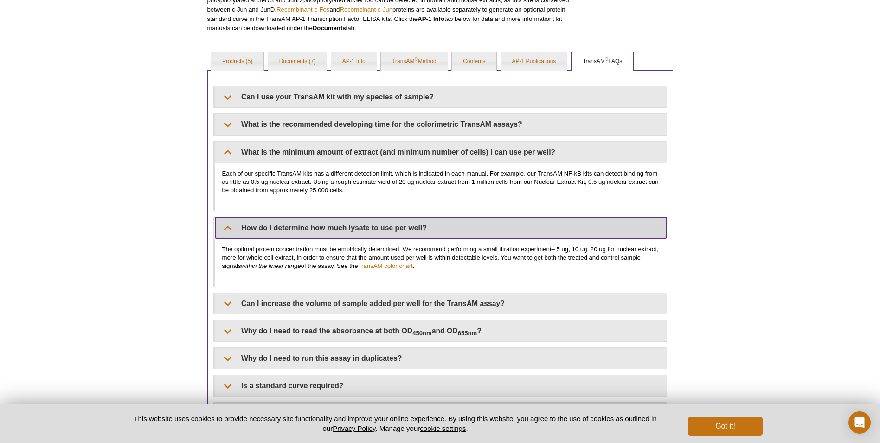
scroll to position [304, 0]
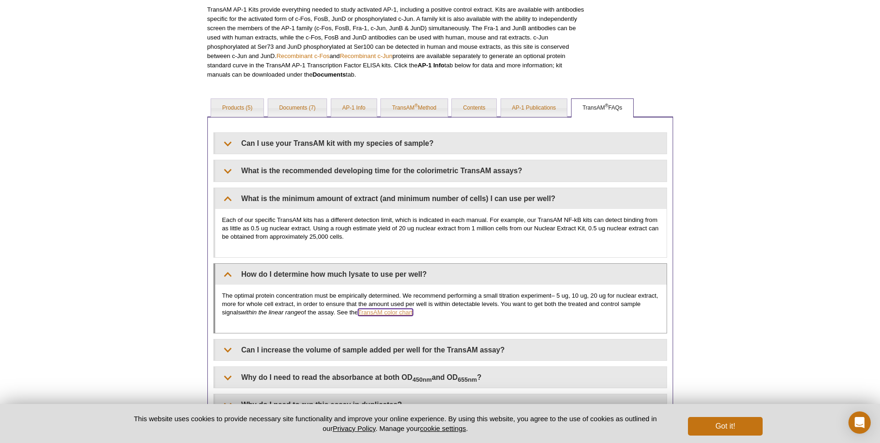
click at [398, 314] on link "TransAM color chart" at bounding box center [385, 311] width 55 height 7
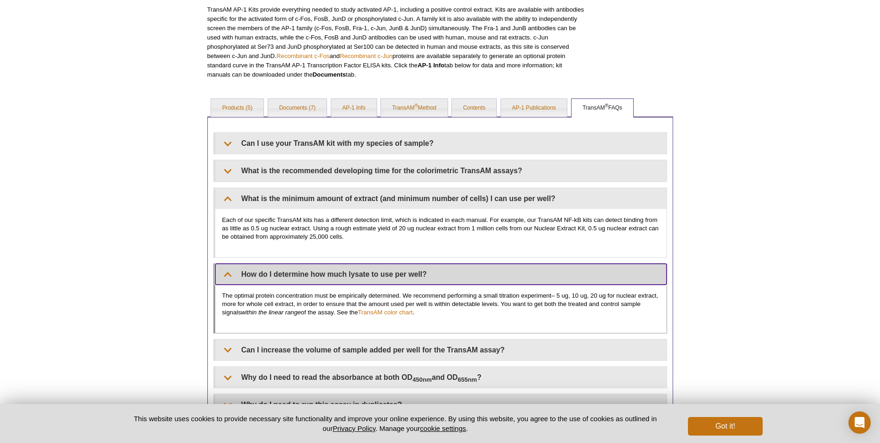
click at [225, 269] on summary "How do I determine how much lysate to use per well?" at bounding box center [440, 273] width 451 height 21
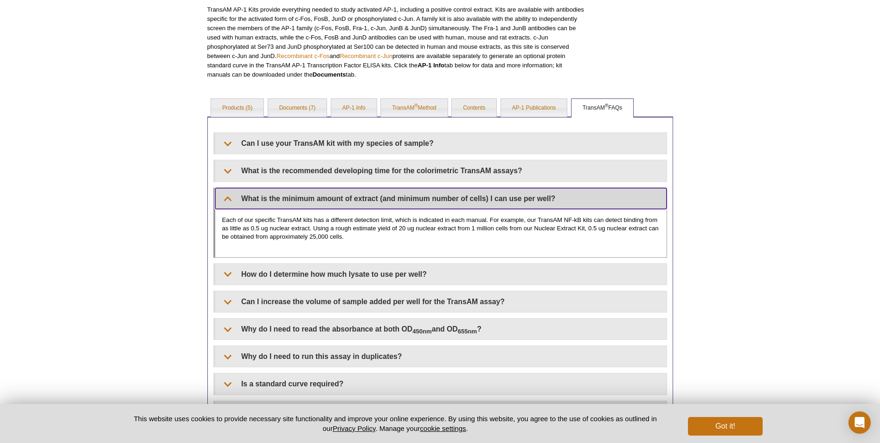
click at [232, 196] on summary "What is the minimum amount of extract (and minimum number of cells) I can use p…" at bounding box center [440, 198] width 451 height 21
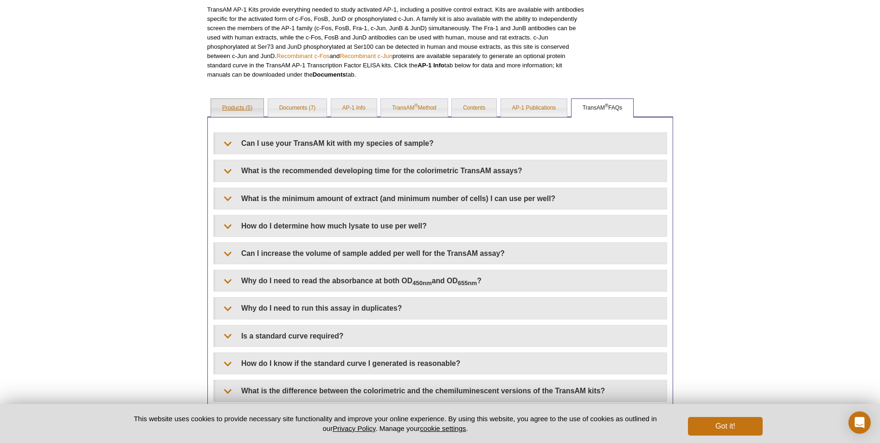
click at [220, 109] on link "Products (5)" at bounding box center [237, 108] width 52 height 19
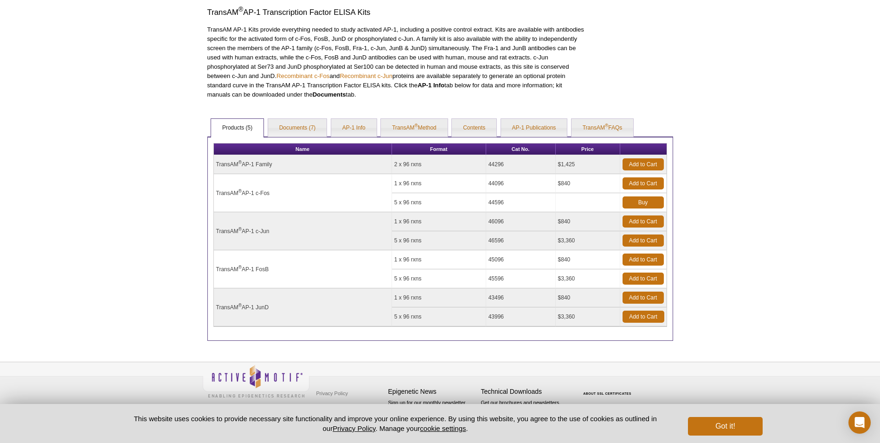
scroll to position [284, 0]
click at [296, 122] on link "Documents (7)" at bounding box center [297, 128] width 59 height 19
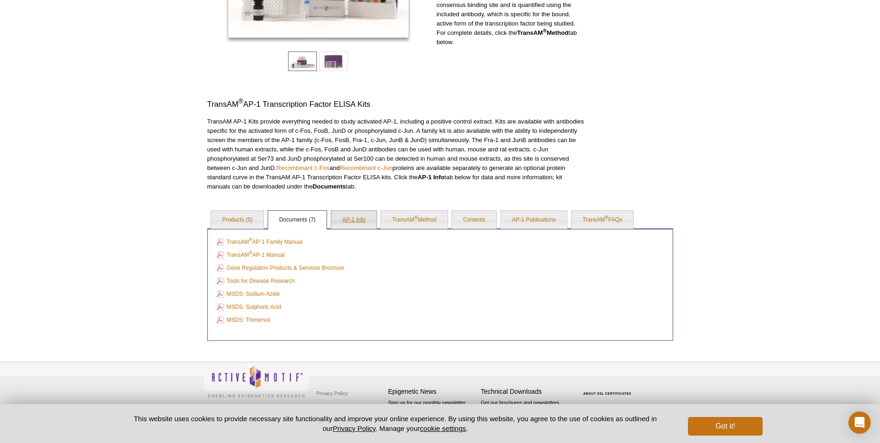
click at [356, 213] on link "AP-1 Info" at bounding box center [353, 220] width 45 height 19
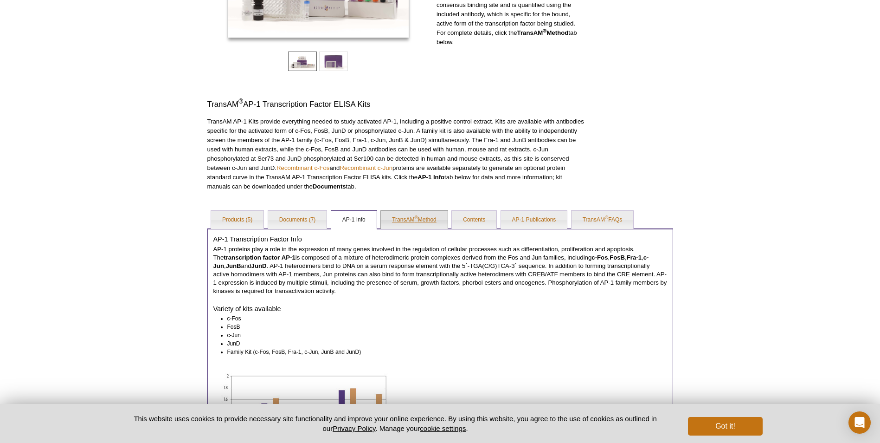
click at [392, 219] on link "TransAM ® Method" at bounding box center [414, 220] width 67 height 19
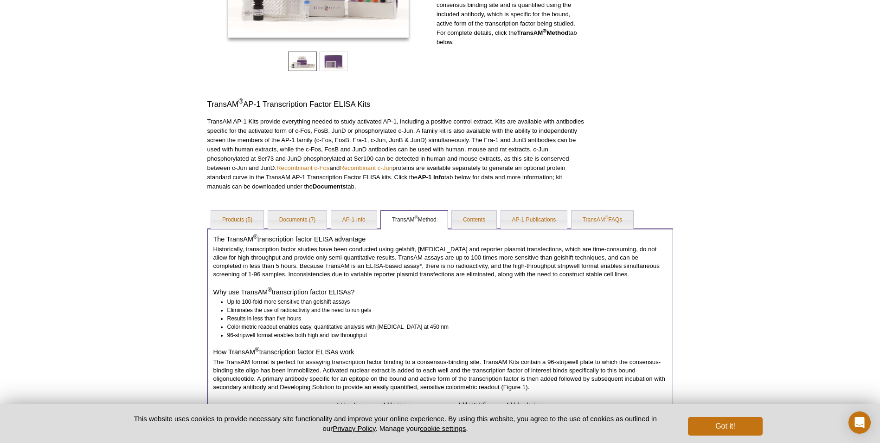
scroll to position [239, 0]
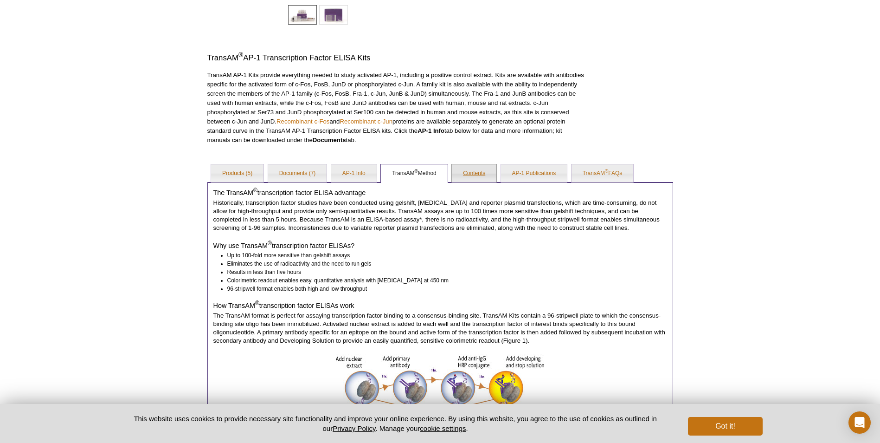
click at [471, 169] on link "Contents" at bounding box center [474, 173] width 45 height 19
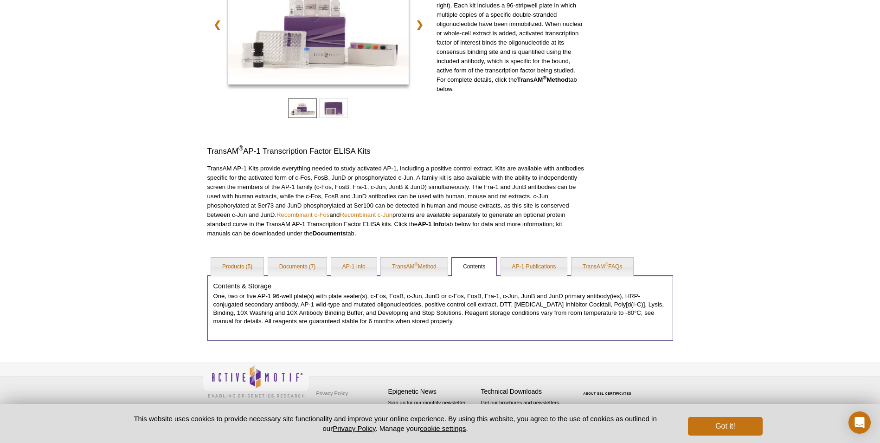
scroll to position [146, 0]
click at [588, 277] on div "Contents & Storage One, two or five AP-1 96-well plate(s) with plate sealer(s),…" at bounding box center [440, 307] width 466 height 65
click at [593, 266] on link "TransAM ® FAQs" at bounding box center [602, 266] width 62 height 19
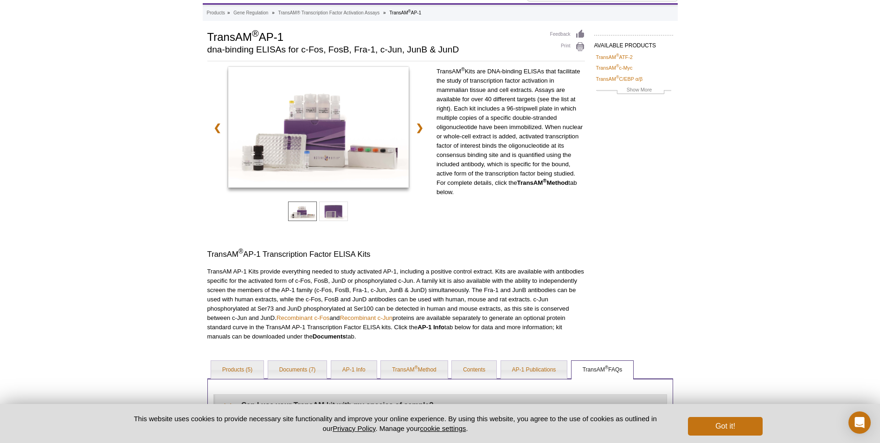
scroll to position [6, 0]
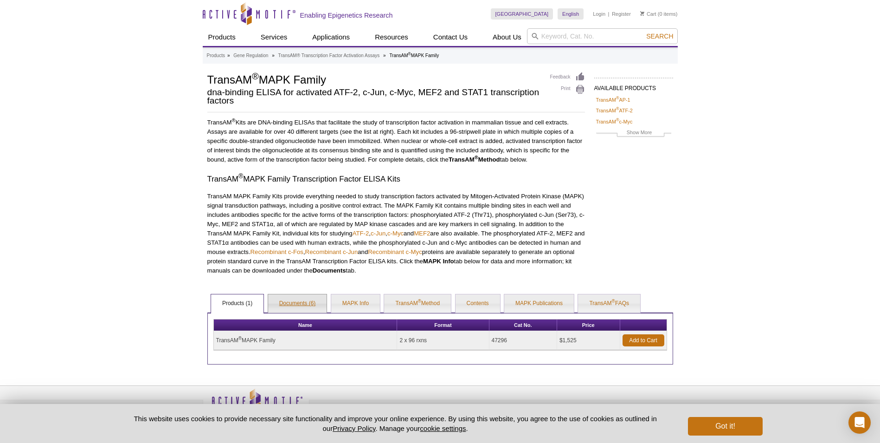
click at [313, 303] on link "Documents (6)" at bounding box center [297, 303] width 59 height 19
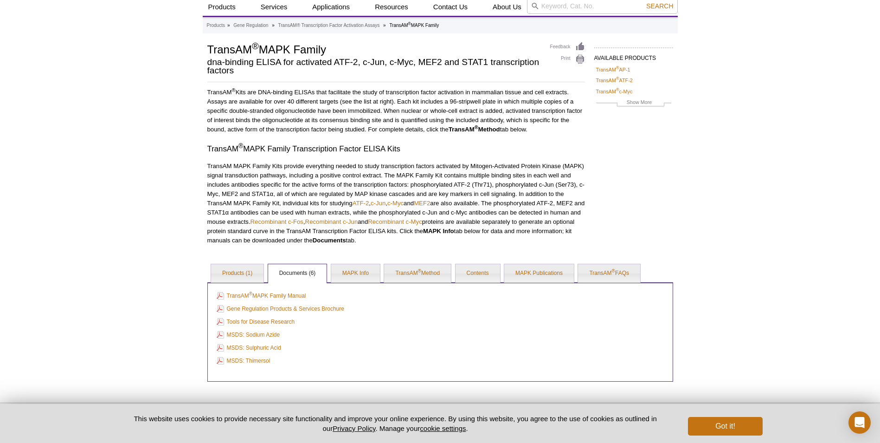
scroll to position [71, 0]
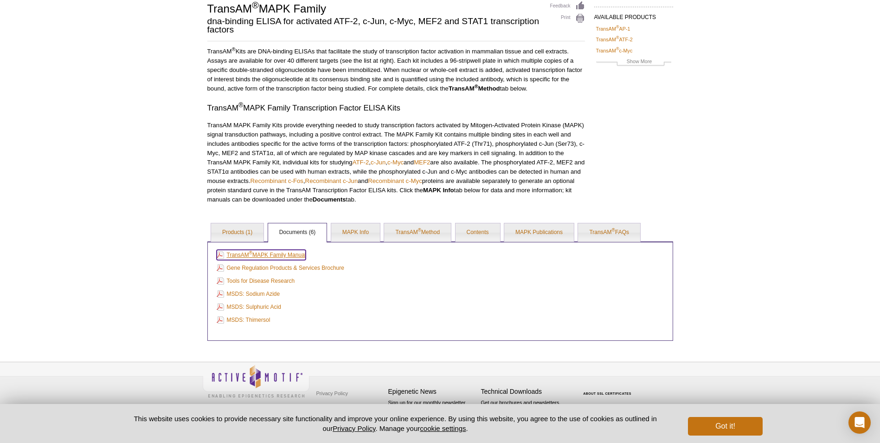
click at [276, 256] on link "TransAM ® MAPK Family Manual" at bounding box center [262, 255] width 90 height 10
